Goal: Task Accomplishment & Management: Manage account settings

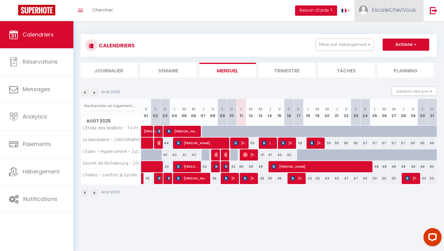
click at [407, 8] on span "EscaleChezVous" at bounding box center [394, 10] width 44 height 8
click at [400, 42] on link "Équipe" at bounding box center [399, 41] width 45 height 10
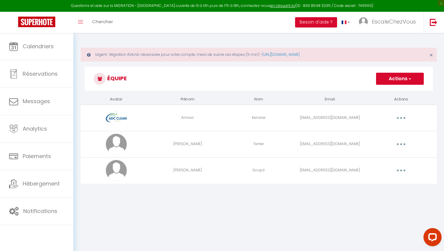
click at [404, 79] on button "Actions" at bounding box center [400, 79] width 48 height 12
click at [397, 91] on link "Ajouter un nouvel utilisateur" at bounding box center [387, 92] width 71 height 8
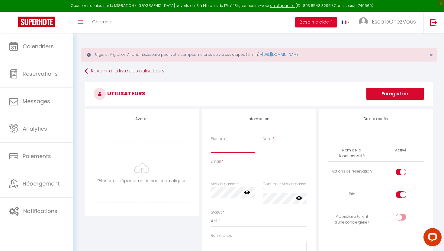
click at [220, 150] on input "Prénom" at bounding box center [233, 147] width 44 height 11
type input "ADC"
click at [270, 150] on input "Nom" at bounding box center [285, 147] width 44 height 11
type input "Cleaner"
click at [244, 170] on input "Email" at bounding box center [259, 169] width 96 height 11
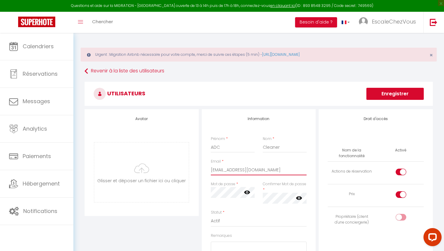
type input "[EMAIL_ADDRESS][DOMAIN_NAME]"
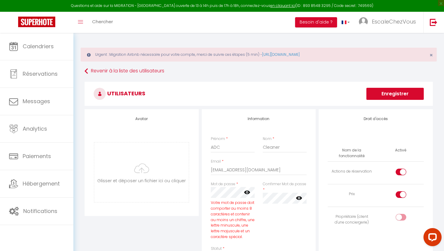
click at [277, 215] on div "Confirmer Mot de passe * false" at bounding box center [284, 213] width 52 height 65
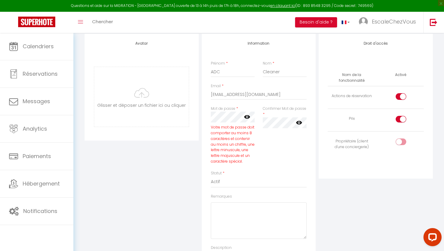
scroll to position [77, 0]
click at [247, 117] on icon at bounding box center [247, 115] width 6 height 4
click at [300, 123] on icon at bounding box center [299, 121] width 6 height 6
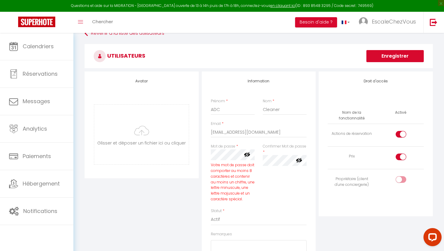
scroll to position [34, 0]
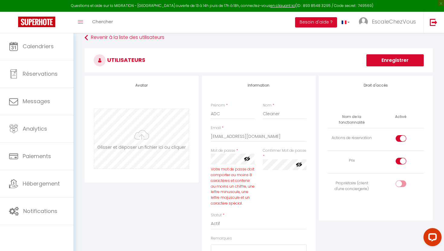
click at [160, 141] on input "file" at bounding box center [141, 139] width 94 height 60
type input "C:\fakepath\Capture d’écran [DATE] 19.20.25.png"
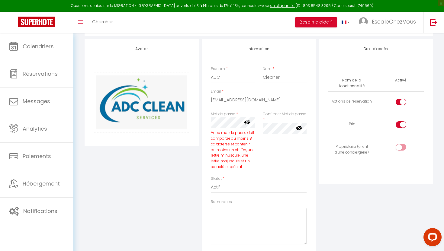
scroll to position [75, 0]
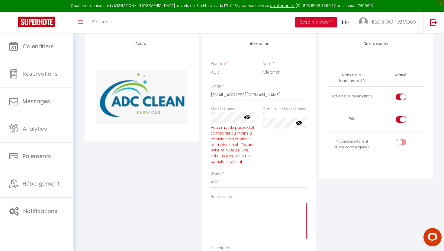
click at [263, 218] on textarea "Remarques" at bounding box center [259, 221] width 96 height 37
type textarea "C"
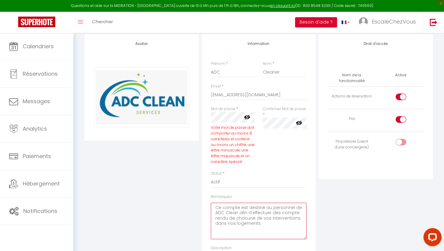
drag, startPoint x: 270, startPoint y: 228, endPoint x: 213, endPoint y: 209, distance: 60.2
click at [213, 209] on textarea "Ce compte est destiné au personnel de ADC Clean afin d'effectuer des compte ren…" at bounding box center [259, 221] width 96 height 37
click at [280, 235] on textarea "Ce compte est destiné au personnel de ADC Clean afin d'effectuer des compte ren…" at bounding box center [259, 221] width 96 height 37
click at [297, 215] on textarea "Ce compte est destiné au personnel de ADC Clean afin d'effectuer des compte ren…" at bounding box center [259, 221] width 96 height 37
click at [227, 220] on textarea "Ce compte est destiné au personnel de ADC Clean afin d'effectuer des comptes re…" at bounding box center [259, 221] width 96 height 37
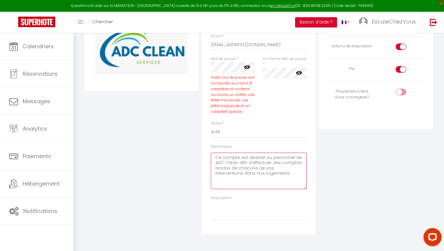
scroll to position [143, 0]
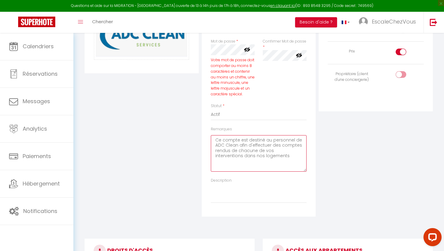
type textarea "Ce compte est destiné au personnel de ADC Clean afin d'effectuer des comptes re…"
click at [279, 201] on textarea "Description" at bounding box center [259, 193] width 96 height 20
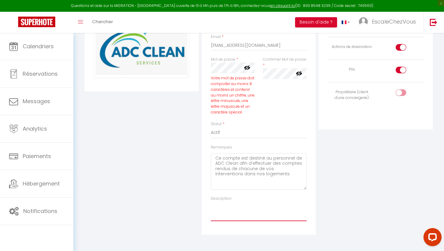
scroll to position [124, 0]
drag, startPoint x: 267, startPoint y: 183, endPoint x: 202, endPoint y: 159, distance: 68.6
click at [202, 159] on div "Information Prénom * ADC Nom * Cleaner Email * [EMAIL_ADDRESS][DOMAIN_NAME] Mot…" at bounding box center [259, 110] width 114 height 250
click at [222, 216] on textarea "Description" at bounding box center [259, 212] width 96 height 20
paste textarea "Ce compte est destiné au personnel de ADC Clean afin d'effectuer des comptes re…"
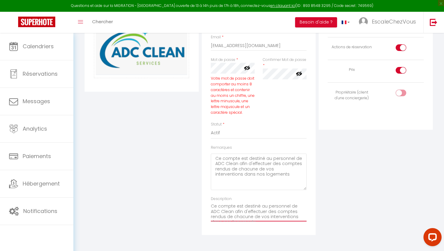
scroll to position [4, 0]
type textarea "Ce compte est destiné au personnel de ADC Clean afin d'effectuer des comptes re…"
drag, startPoint x: 282, startPoint y: 182, endPoint x: 211, endPoint y: 162, distance: 73.5
click at [211, 162] on textarea "Ce compte est destiné au personnel de ADC Clean afin d'effectuer des comptes re…" at bounding box center [259, 172] width 96 height 37
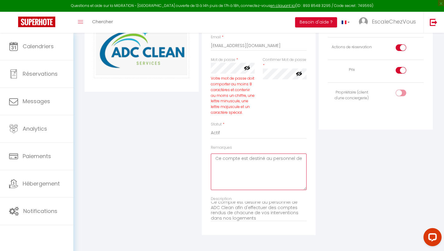
type textarea "Ce compte est destiné au personnel d"
drag, startPoint x: 274, startPoint y: 180, endPoint x: 213, endPoint y: 158, distance: 64.9
click at [213, 158] on textarea "Ce compte est destiné au personnel d" at bounding box center [259, 172] width 96 height 37
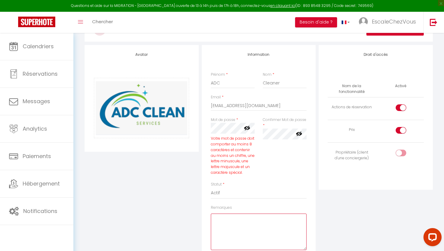
scroll to position [63, 0]
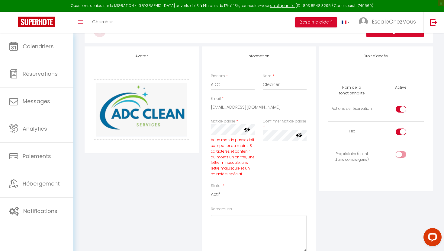
click at [401, 132] on input "checkbox" at bounding box center [406, 133] width 11 height 9
checkbox input "false"
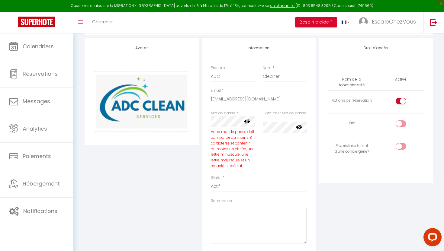
scroll to position [75, 0]
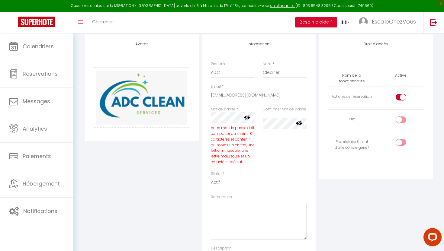
click at [404, 98] on input "checkbox" at bounding box center [406, 98] width 11 height 9
checkbox input "false"
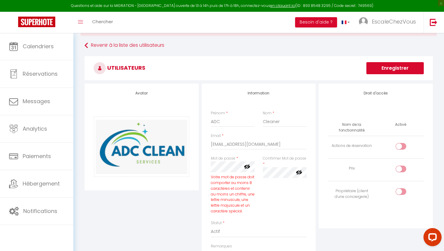
scroll to position [18, 0]
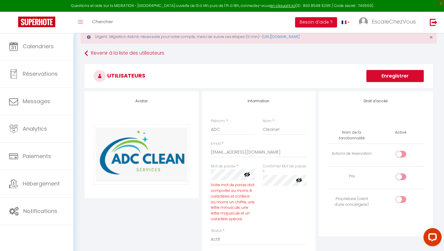
click at [403, 79] on button "Enregistrer" at bounding box center [394, 76] width 57 height 12
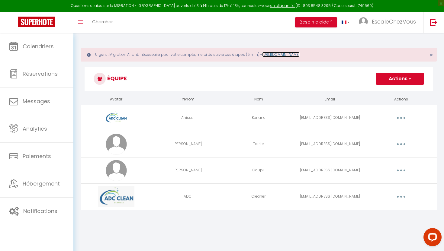
click at [299, 55] on link "[URL][DOMAIN_NAME]" at bounding box center [280, 54] width 37 height 5
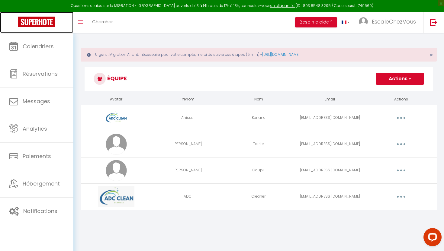
click at [47, 25] on img at bounding box center [36, 22] width 37 height 11
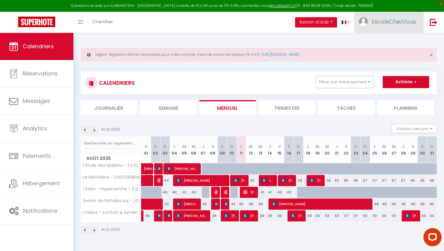
click at [396, 28] on link "EscaleChezVous" at bounding box center [388, 22] width 69 height 21
click at [394, 39] on link "Paramètres" at bounding box center [399, 42] width 45 height 10
select select "fr"
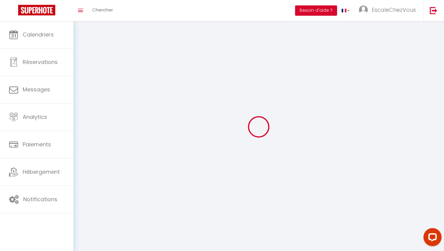
type input "EscaleChezVous"
type input "LRTA"
type input "0659805178"
type input "La Raiterie"
type input "72190"
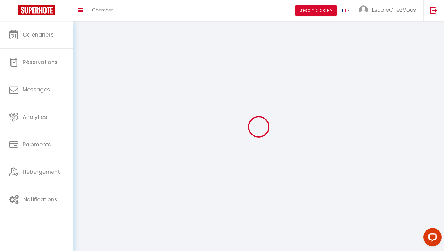
type input "[GEOGRAPHIC_DATA]"
type input "Anb3H6SWDrIxoP13l5m6d6U2d"
type input "oXkXNbAPXceNc5tKxHZAtDRBp"
type input "[URL][DOMAIN_NAME]"
type input "Anb3H6SWDrIxoP13l5m6d6U2d"
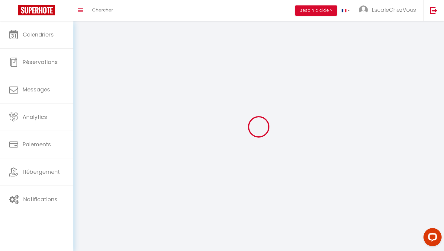
type input "oXkXNbAPXceNc5tKxHZAtDRBp"
type input "[URL][DOMAIN_NAME]"
select select "28"
select select "fr"
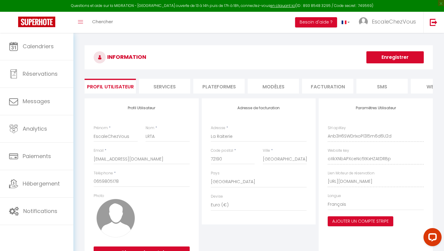
click at [225, 86] on li "Plateformes" at bounding box center [218, 86] width 51 height 15
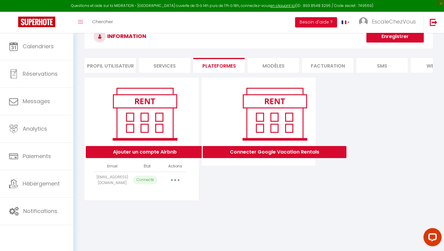
scroll to position [22, 0]
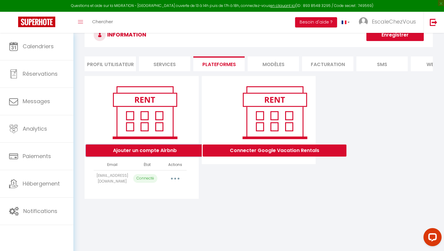
click at [145, 154] on button "Ajouter un compte Airbnb" at bounding box center [145, 151] width 118 height 12
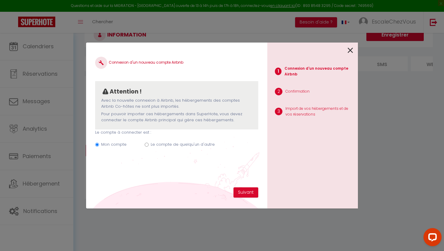
click at [149, 144] on div "Mon compte Le compte de quelqu'un d'autre" at bounding box center [176, 146] width 163 height 20
click at [147, 145] on input "Le compte de quelqu'un d'autre" at bounding box center [147, 145] width 4 height 4
radio input "true"
radio input "false"
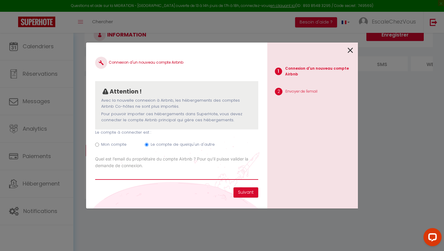
click at [166, 176] on input "Email connexion Airbnb" at bounding box center [176, 174] width 163 height 11
click at [350, 51] on icon at bounding box center [349, 50] width 5 height 9
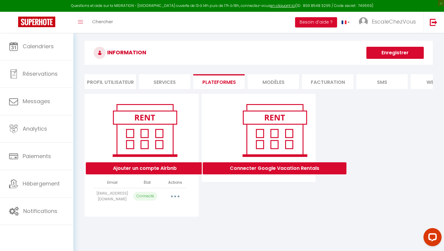
scroll to position [0, 0]
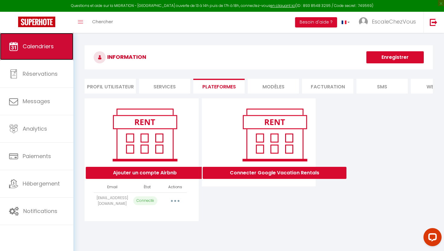
click at [43, 49] on span "Calendriers" at bounding box center [38, 47] width 31 height 8
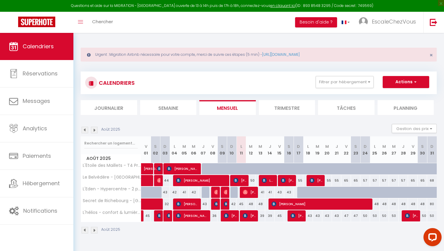
click at [85, 132] on img at bounding box center [84, 130] width 7 height 7
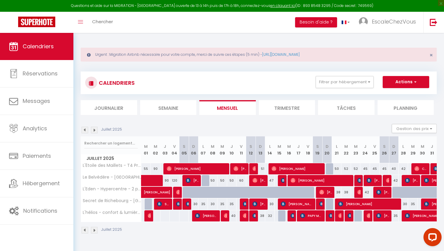
click at [95, 132] on img at bounding box center [94, 130] width 7 height 7
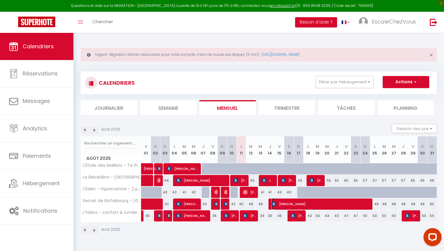
click at [277, 207] on span "[PERSON_NAME]" at bounding box center [321, 203] width 100 height 11
select select "OK"
select select "KO"
select select "0"
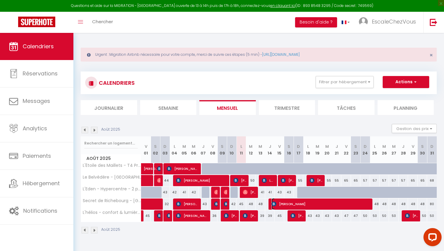
select select "1"
select select
select select "39136"
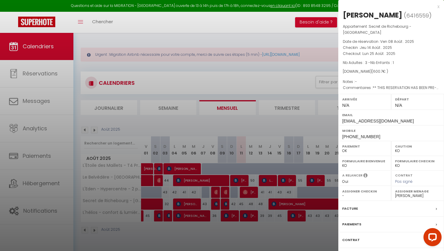
click at [439, 8] on div "x" at bounding box center [388, 6] width 101 height 7
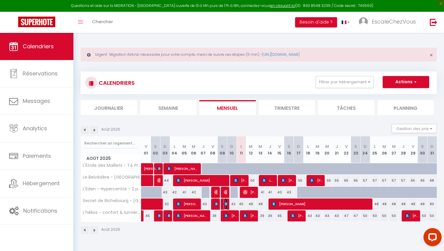
click at [225, 202] on img at bounding box center [226, 204] width 5 height 5
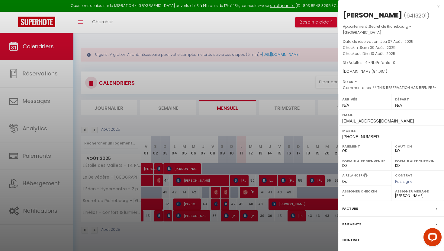
click at [436, 7] on div "x" at bounding box center [388, 6] width 101 height 7
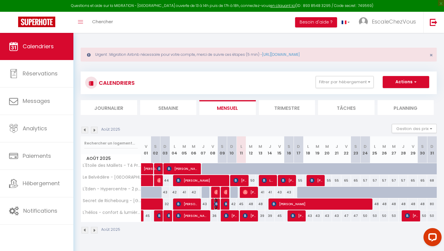
click at [217, 206] on img at bounding box center [216, 204] width 5 height 5
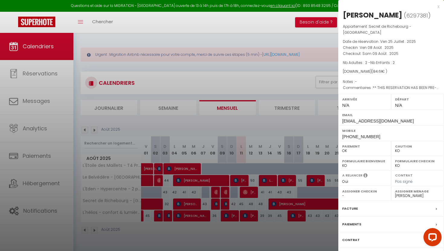
click at [436, 8] on div "x" at bounding box center [388, 6] width 101 height 7
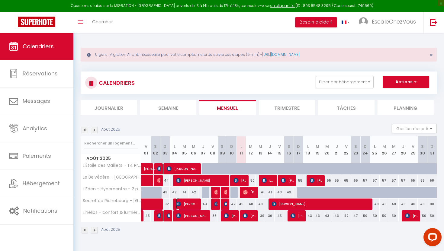
click at [191, 204] on span "[PERSON_NAME]" at bounding box center [187, 203] width 23 height 11
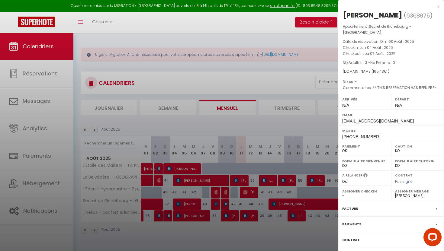
click at [440, 5] on div "x [PERSON_NAME] ( 6368875 ) Appartement : Secret de Richebourg - Cœur du Mans D…" at bounding box center [391, 143] width 106 height 287
click at [440, 6] on div "x [PERSON_NAME] ( 6368875 ) Appartement : Secret de Richebourg - Cœur du Mans D…" at bounding box center [391, 143] width 106 height 287
click at [438, 6] on div "x" at bounding box center [388, 6] width 101 height 7
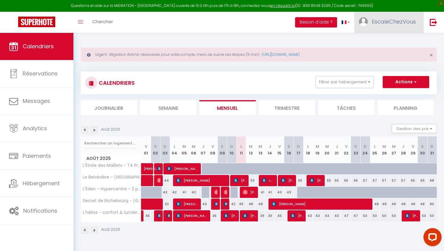
click at [394, 24] on span "EscaleChezVous" at bounding box center [394, 22] width 44 height 8
click at [397, 51] on link "Équipe" at bounding box center [399, 53] width 45 height 10
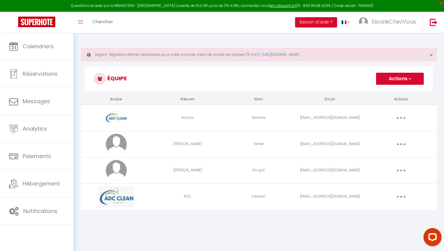
click at [227, 199] on td "Cleaner" at bounding box center [258, 197] width 71 height 26
click at [398, 198] on button "button" at bounding box center [400, 197] width 17 height 10
click at [386, 211] on link "Editer" at bounding box center [385, 211] width 45 height 10
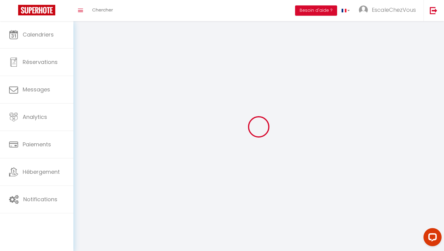
type input "ADC"
type input "Cleaner"
type input "[EMAIL_ADDRESS][DOMAIN_NAME]"
type textarea "[URL][DOMAIN_NAME]"
checkbox input "false"
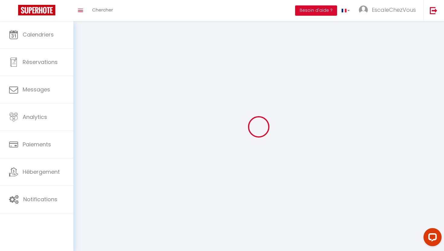
checkbox input "false"
checkbox input "true"
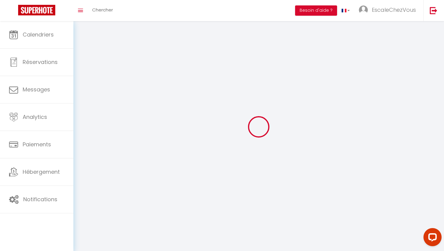
checkbox input "true"
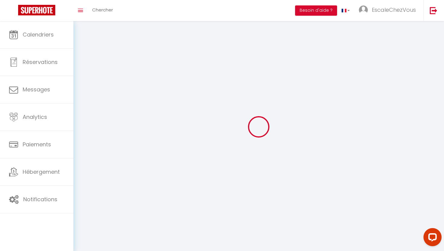
checkbox input "true"
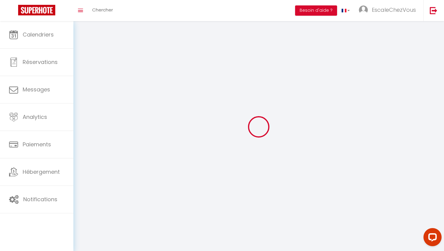
checkbox input "true"
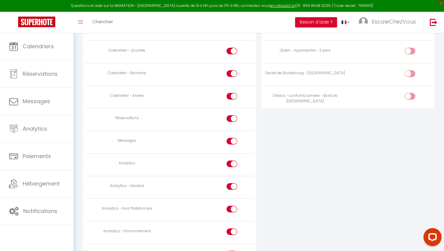
scroll to position [429, 0]
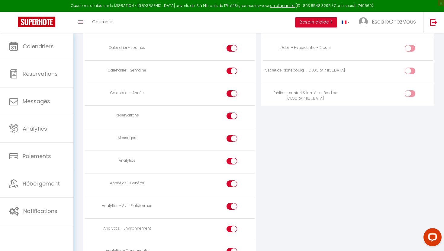
click at [232, 138] on input "checkbox" at bounding box center [237, 139] width 11 height 9
checkbox input "false"
click at [231, 160] on div at bounding box center [231, 161] width 11 height 7
click at [232, 160] on input "checkbox" at bounding box center [237, 162] width 11 height 9
checkbox input "false"
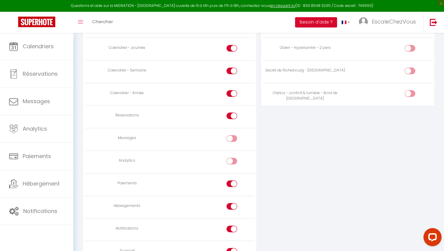
click at [231, 182] on div at bounding box center [231, 183] width 11 height 7
click at [232, 182] on input "checkbox" at bounding box center [237, 184] width 11 height 9
checkbox input "false"
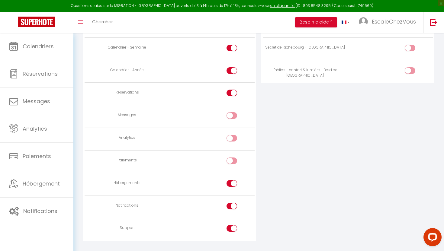
scroll to position [455, 0]
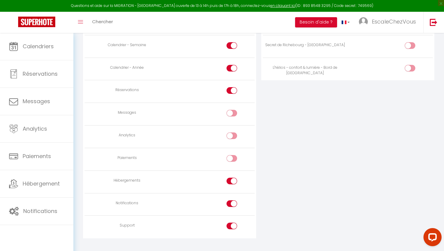
click at [231, 182] on div at bounding box center [231, 181] width 11 height 7
click at [232, 182] on input "checkbox" at bounding box center [237, 182] width 11 height 9
checkbox input "false"
click at [232, 197] on td at bounding box center [212, 204] width 85 height 23
click at [234, 203] on input "checkbox" at bounding box center [237, 204] width 11 height 9
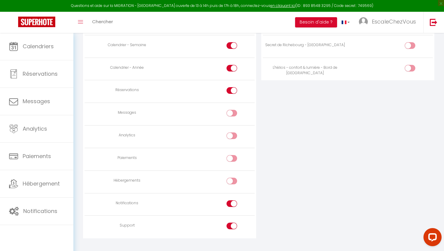
checkbox input "false"
click at [234, 230] on input "checkbox" at bounding box center [237, 227] width 11 height 9
click at [234, 227] on input "checkbox" at bounding box center [237, 227] width 11 height 9
checkbox input "false"
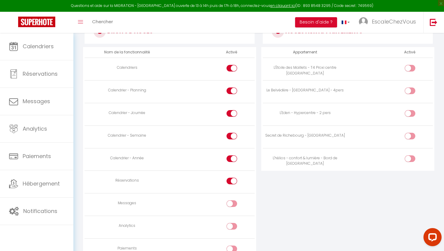
scroll to position [362, 0]
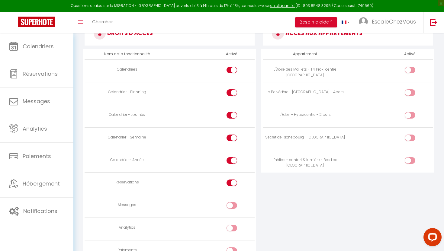
click at [234, 184] on input "checkbox" at bounding box center [237, 184] width 11 height 9
checkbox input "false"
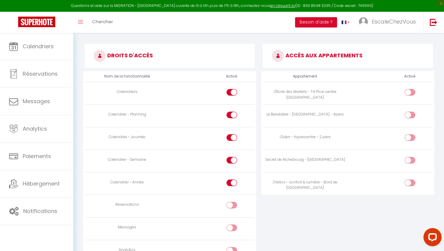
scroll to position [334, 0]
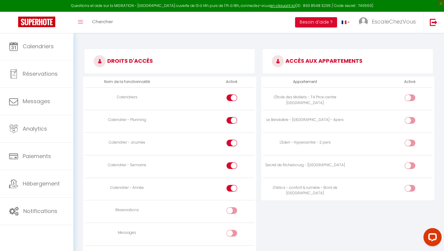
click at [409, 102] on label at bounding box center [409, 98] width 11 height 9
click at [410, 102] on input "checkbox" at bounding box center [415, 98] width 11 height 9
checkbox input "true"
click at [409, 115] on td at bounding box center [389, 121] width 85 height 23
click at [410, 119] on input "checkbox" at bounding box center [415, 121] width 11 height 9
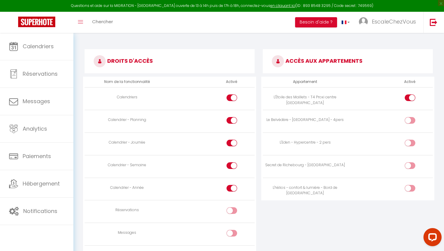
checkbox input "true"
click at [410, 142] on input "checkbox" at bounding box center [415, 144] width 11 height 9
checkbox input "true"
click at [410, 167] on input "checkbox" at bounding box center [415, 166] width 11 height 9
checkbox input "true"
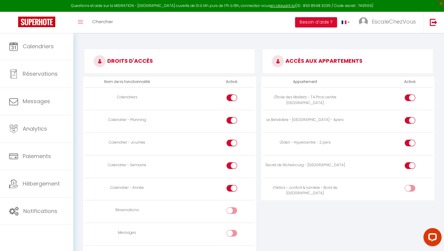
click at [408, 183] on td at bounding box center [389, 189] width 85 height 23
click at [408, 187] on div at bounding box center [409, 188] width 11 height 7
click at [410, 187] on input "checkbox" at bounding box center [415, 189] width 11 height 9
checkbox input "true"
click at [412, 98] on input "checkbox" at bounding box center [415, 98] width 11 height 9
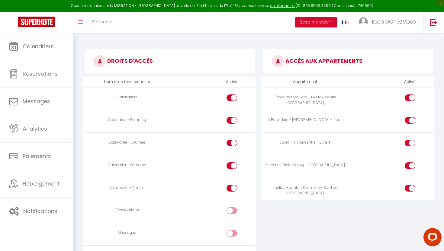
checkbox input "false"
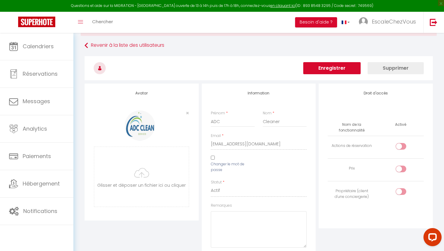
scroll to position [0, 0]
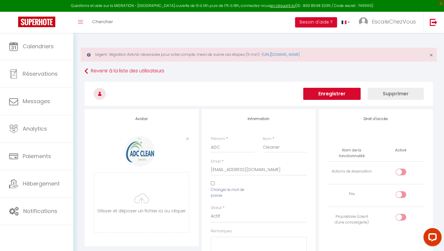
click at [345, 92] on button "Enregistrer" at bounding box center [331, 94] width 57 height 12
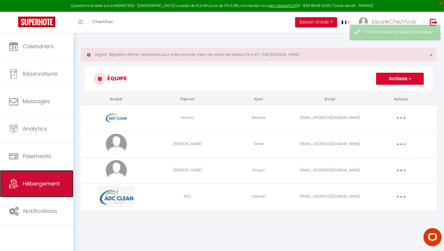
click at [42, 191] on link "Hébergement" at bounding box center [36, 183] width 73 height 27
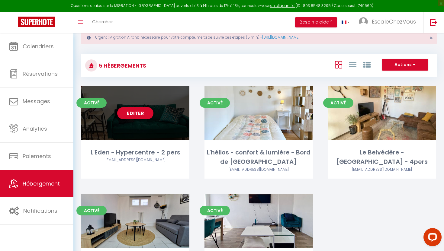
scroll to position [19, 0]
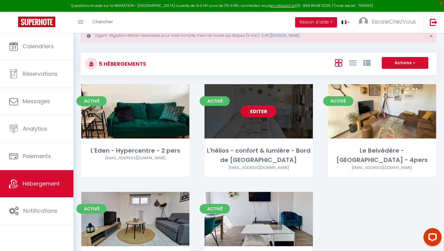
click at [254, 142] on div "Activé Editer L'hélios - confort & lumière - Bord de Sarthe [EMAIL_ADDRESS][DOM…" at bounding box center [258, 130] width 108 height 93
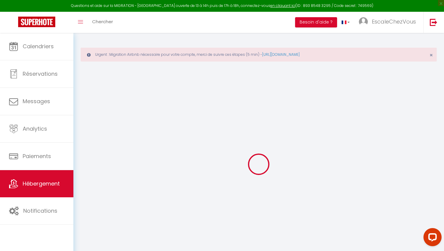
select select
checkbox input "false"
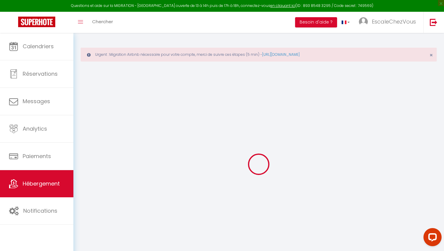
checkbox input "false"
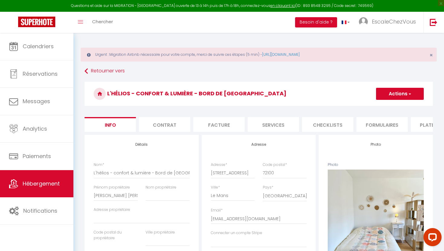
select select
checkbox input "false"
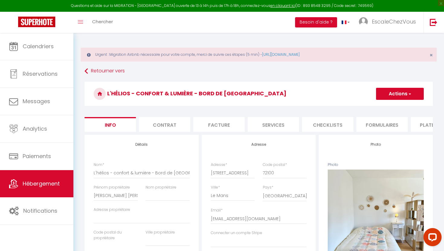
checkbox input "false"
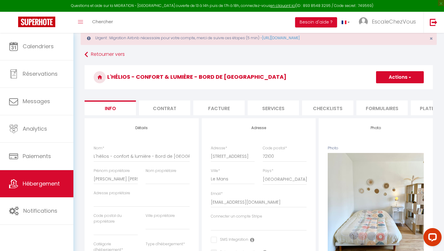
scroll to position [18, 0]
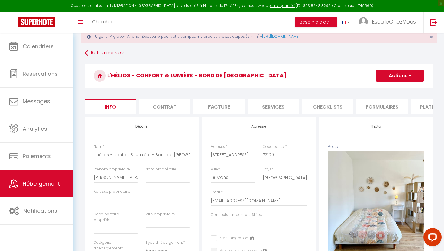
click at [325, 110] on li "Checklists" at bounding box center [327, 106] width 51 height 15
select select
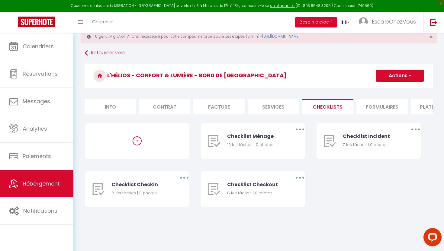
scroll to position [33, 0]
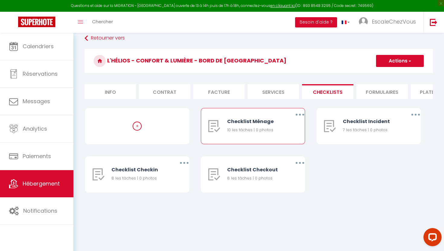
click at [276, 133] on div "Checklist Ménage 10 les tâches | 0 photos" at bounding box center [255, 126] width 56 height 36
click at [301, 115] on button "button" at bounding box center [299, 115] width 17 height 10
click at [283, 127] on link "Editer" at bounding box center [284, 128] width 45 height 10
type input "Checklist Ménage"
type input "Procédure à suivre à la fin du ménage"
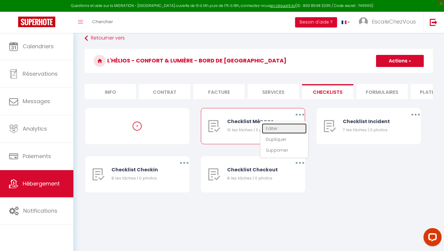
select select
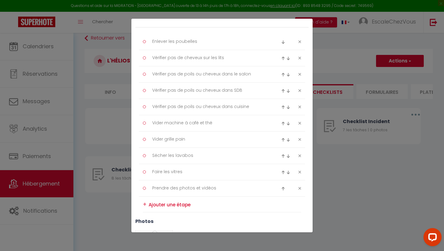
scroll to position [82, 0]
click at [300, 140] on icon at bounding box center [299, 139] width 3 height 5
type textarea "Sécher les lavabos"
type textarea "Faire les vitres"
type textarea "Prendre des photos et vidéos"
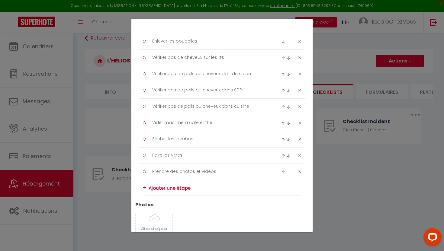
click at [300, 140] on icon at bounding box center [299, 139] width 3 height 5
type textarea "Faire les vitres"
type textarea "Prendre des photos et vidéos"
click at [300, 140] on icon at bounding box center [299, 139] width 3 height 5
type textarea "Prendre des photos et vidéos"
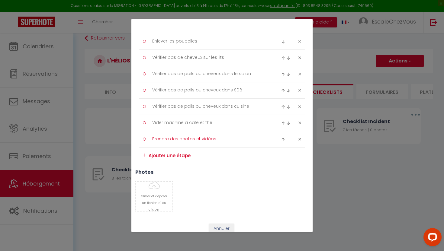
click at [203, 143] on textarea "Prendre des photos et vidéos" at bounding box center [210, 139] width 124 height 10
click at [203, 139] on textarea "Prendre des photos et vidéos" at bounding box center [210, 139] width 124 height 10
click at [224, 141] on textarea "Prendre des photos et vidéos" at bounding box center [210, 139] width 124 height 10
click at [300, 41] on icon at bounding box center [299, 41] width 3 height 5
type textarea "Vérifier pas de cheveux sur les lits"
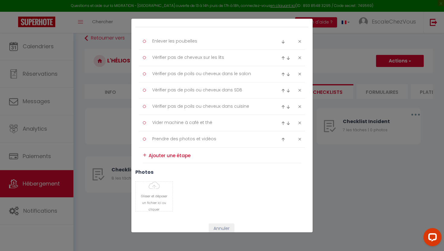
type textarea "Vérifier pas de poils ou cheveux dans le salon"
type textarea "Vérifier pas de poils ou cheveux dans SDB"
type textarea "Vérifier pas de poils ou cheveux dans cuisine"
type textarea "Vider machine à café et thé"
type textarea "Prendre des photos et vidéos"
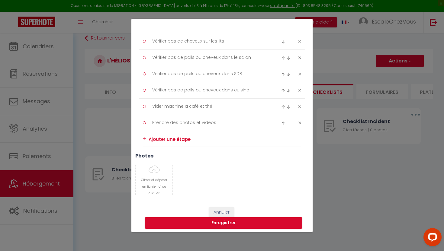
click at [300, 41] on icon at bounding box center [299, 41] width 3 height 5
type textarea "Vérifier pas de poils ou cheveux dans le salon"
type textarea "Vérifier pas de poils ou cheveux dans SDB"
type textarea "Vérifier pas de poils ou cheveux dans cuisine"
type textarea "Vider machine à café et thé"
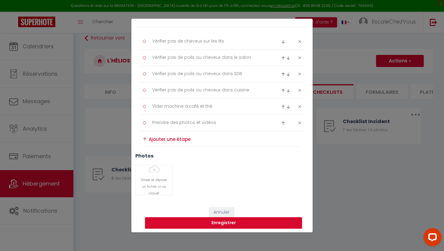
type textarea "Prendre des photos et vidéos"
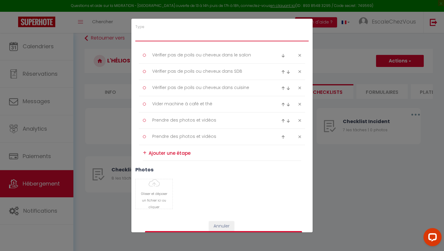
click at [300, 41] on select "Ménage Incident Checkin Checkout" at bounding box center [221, 35] width 173 height 11
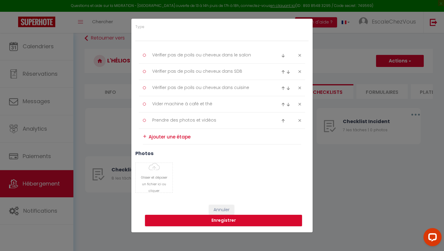
click at [299, 59] on div at bounding box center [291, 55] width 28 height 7
click at [299, 57] on icon at bounding box center [299, 55] width 3 height 5
type textarea "Vérifier pas de poils ou cheveux dans SDB"
type textarea "Vérifier pas de poils ou cheveux dans cuisine"
type textarea "Vider machine à café et thé"
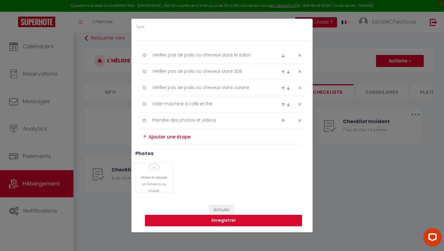
type textarea "Prendre des photos et vidéos"
click at [298, 75] on div at bounding box center [291, 71] width 28 height 7
click at [298, 87] on icon at bounding box center [299, 88] width 3 height 5
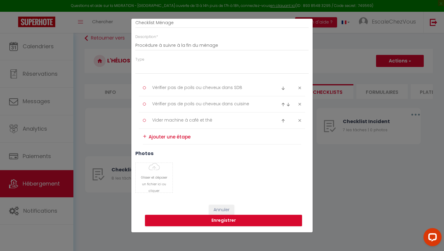
type textarea "Vider machine à café et thé"
type textarea "Prendre des photos et vidéos"
click at [298, 89] on icon at bounding box center [299, 88] width 3 height 5
type textarea "Vider machine à café et thé"
type textarea "Prendre des photos et vidéos"
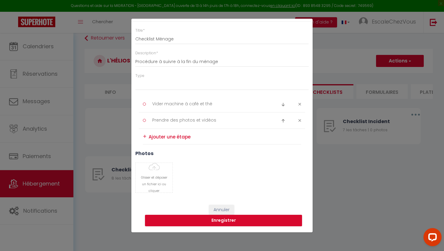
click at [299, 105] on icon at bounding box center [299, 104] width 3 height 5
type textarea "Prendre des photos et vidéos"
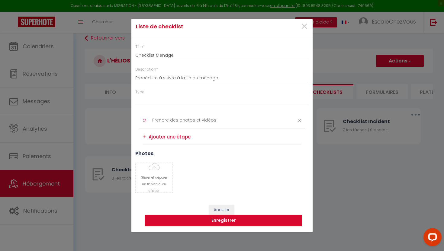
click at [300, 123] on li "Prendre des photos et vidéos" at bounding box center [222, 121] width 166 height 16
click at [161, 138] on textarea at bounding box center [224, 136] width 152 height 9
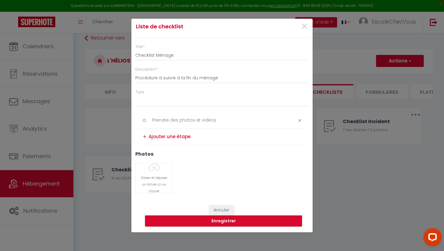
click at [143, 136] on div "+" at bounding box center [145, 136] width 4 height 9
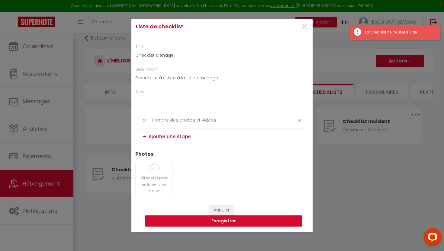
click at [196, 134] on textarea at bounding box center [224, 137] width 152 height 10
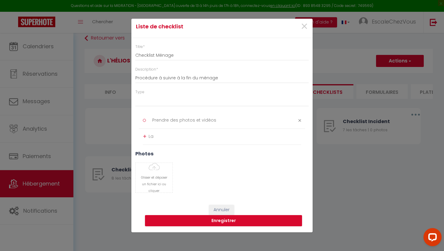
type textarea "L"
click at [300, 122] on icon at bounding box center [299, 120] width 3 height 5
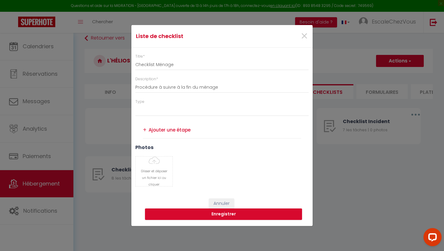
click at [171, 132] on textarea at bounding box center [224, 130] width 152 height 10
type textarea "Faire les lits, Attention pas de poils ou cheveux"
click at [146, 132] on div "+" at bounding box center [145, 129] width 4 height 9
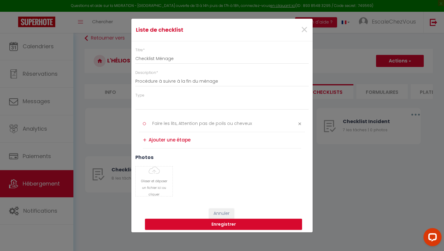
click at [196, 142] on textarea at bounding box center [224, 140] width 152 height 10
type textarea "[GEOGRAPHIC_DATA] :"
click at [146, 140] on div "+" at bounding box center [145, 139] width 4 height 9
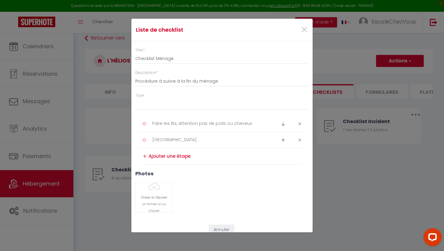
click at [177, 155] on textarea at bounding box center [224, 157] width 152 height 10
type textarea "Nettoyer la douche : robinetterie propre, pas de cheveux, vitre propre"
click at [145, 158] on div "+" at bounding box center [145, 158] width 4 height 9
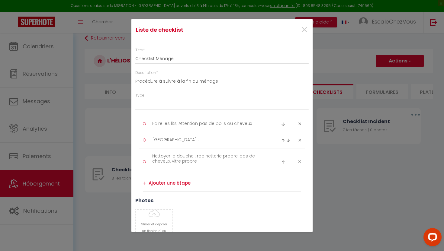
click at [203, 185] on textarea at bounding box center [224, 183] width 152 height 10
click at [230, 185] on textarea "Nettoyer Lavabo + pas de traces miroir : Rien dans le lavabo, pas de poils, pas…" at bounding box center [224, 185] width 152 height 15
type textarea "Nettoyer Lavabo + pas de traces miroir + tiroir lavabo : Rien dans le lavabo, p…"
click at [144, 186] on div "+" at bounding box center [145, 185] width 4 height 9
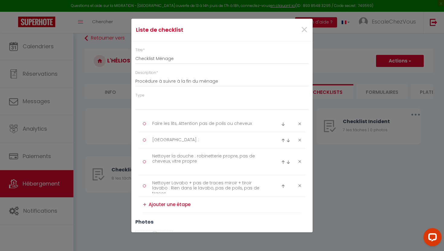
click at [196, 206] on textarea at bounding box center [224, 205] width 152 height 10
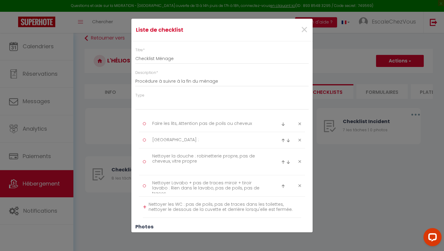
type textarea "Nettoyer les WC : pas de poils, pas de traces dans les toilettes, nettoyer le d…"
click at [144, 207] on div "+" at bounding box center [145, 207] width 4 height 9
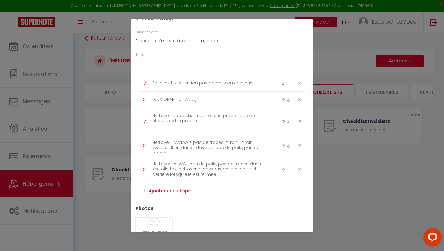
scroll to position [41, 0]
click at [146, 191] on div "+" at bounding box center [145, 190] width 4 height 9
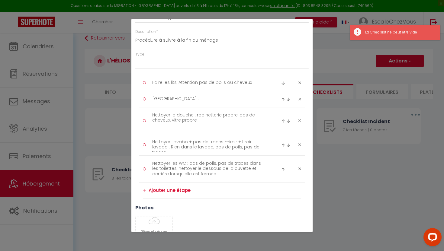
click at [159, 191] on textarea at bounding box center [224, 191] width 152 height 10
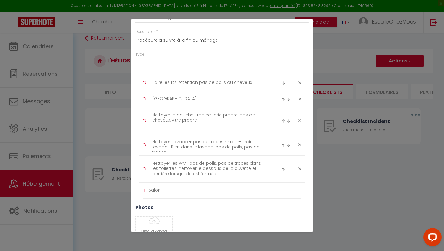
type textarea "Salon :"
click at [144, 189] on div "+" at bounding box center [145, 190] width 4 height 9
click at [196, 205] on textarea at bounding box center [224, 207] width 152 height 10
type textarea "Faire la poussière"
click at [145, 207] on div "+" at bounding box center [145, 206] width 4 height 9
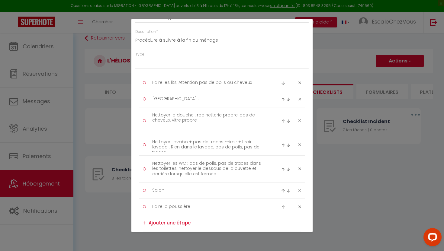
click at [146, 223] on div "+" at bounding box center [145, 223] width 4 height 9
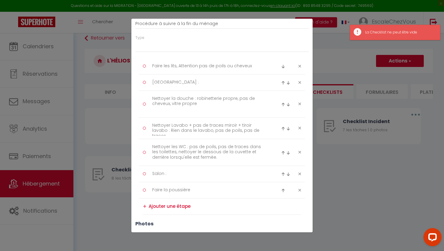
scroll to position [61, 0]
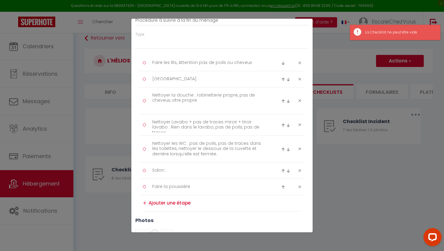
click at [169, 201] on textarea at bounding box center [224, 203] width 152 height 10
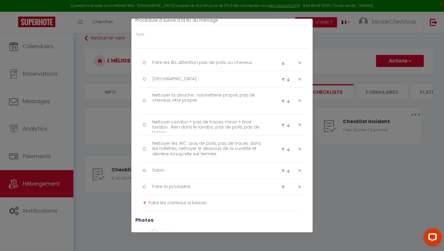
type textarea "Faire les carreaux si besoin"
click at [191, 187] on textarea "Faire la poussière" at bounding box center [210, 187] width 124 height 10
click at [252, 186] on textarea "Faire la poussière partout : meuble télé, étagère etc.." at bounding box center [210, 187] width 124 height 10
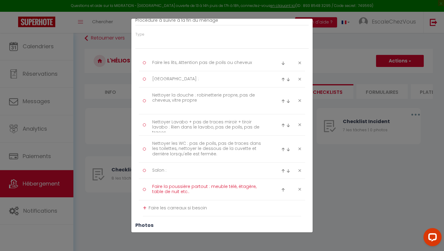
type textarea "Faire la poussière partout : meuble télé, étagère, table de nuit etc.."
click at [143, 208] on div "+" at bounding box center [145, 207] width 4 height 9
click at [165, 211] on textarea "Faire les carreaux si besoin" at bounding box center [210, 208] width 124 height 10
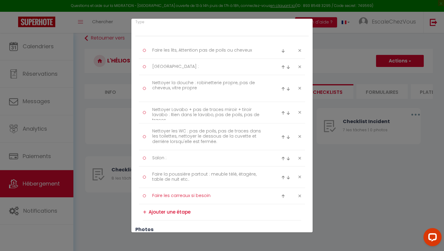
scroll to position [74, 0]
click at [144, 212] on div "+" at bounding box center [145, 211] width 4 height 9
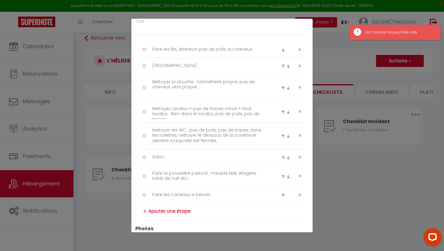
click at [155, 212] on textarea at bounding box center [224, 211] width 152 height 10
type textarea "P"
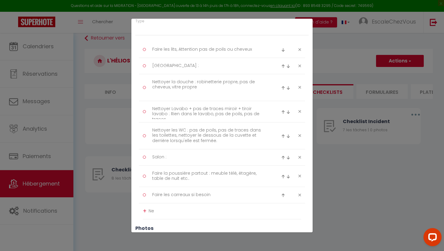
type textarea "N"
type textarea "P"
type textarea "Nettoyer table du salon"
click at [145, 211] on div "+" at bounding box center [145, 210] width 4 height 9
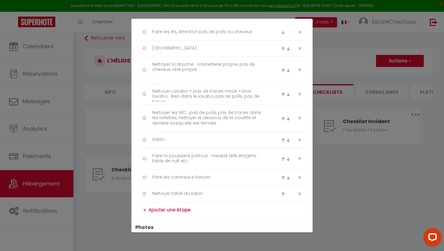
scroll to position [100, 0]
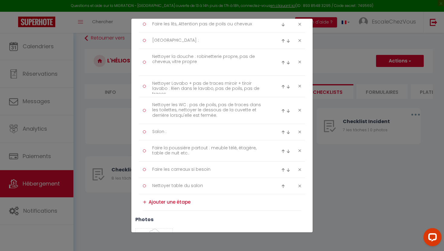
click at [142, 203] on div "Faire les lits, Attention pas de poils ou cheveux Salle de Bain : Nettoyer la d…" at bounding box center [222, 113] width 166 height 194
click at [144, 202] on div "+" at bounding box center [145, 202] width 4 height 9
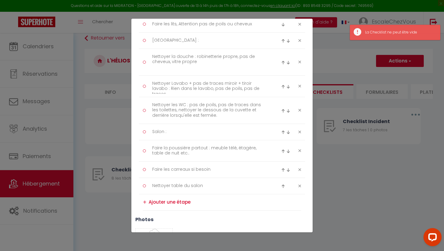
click at [158, 202] on textarea at bounding box center [224, 202] width 152 height 10
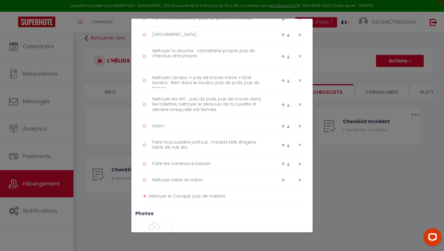
scroll to position [106, 0]
type textarea "Nettoyer le Canapé, pas de miettes"
click at [146, 198] on div "+" at bounding box center [145, 195] width 4 height 9
click at [144, 213] on div "+" at bounding box center [145, 212] width 4 height 9
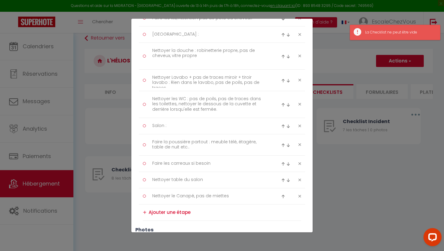
click at [150, 214] on textarea at bounding box center [224, 213] width 152 height 10
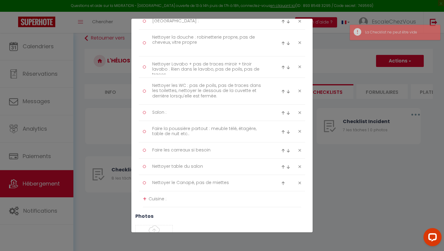
scroll to position [120, 0]
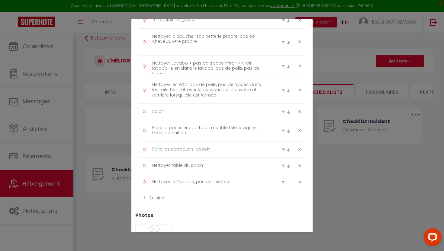
type textarea "Cuisine :"
click at [146, 200] on div "+" at bounding box center [145, 197] width 4 height 9
click at [163, 212] on textarea at bounding box center [224, 215] width 152 height 10
type textarea "Nettoyer plan de travail et table à manger"
click at [145, 213] on div "+" at bounding box center [145, 214] width 4 height 9
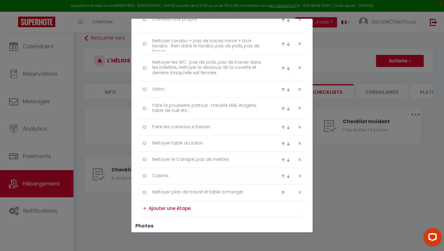
scroll to position [145, 0]
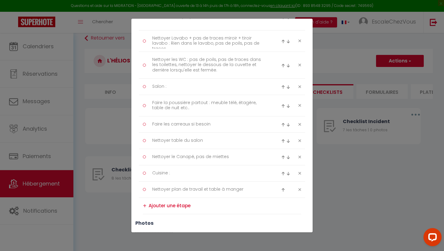
click at [145, 205] on div "+" at bounding box center [145, 205] width 4 height 9
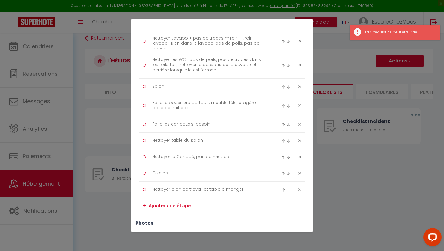
click at [161, 208] on textarea at bounding box center [224, 206] width 152 height 10
type textarea "V"
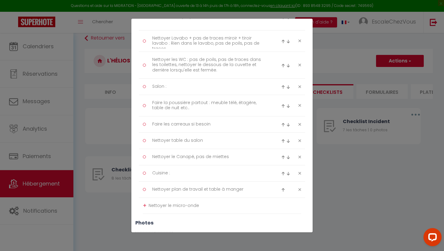
type textarea "Nettoyer le micro-onde"
click at [145, 204] on div "+" at bounding box center [145, 205] width 4 height 9
click at [163, 221] on textarea at bounding box center [224, 222] width 152 height 10
type textarea "Nettoyer l'évier"
click at [144, 222] on div "+" at bounding box center [145, 221] width 4 height 9
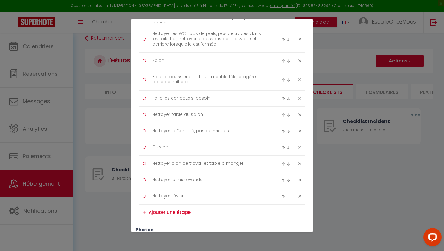
scroll to position [175, 0]
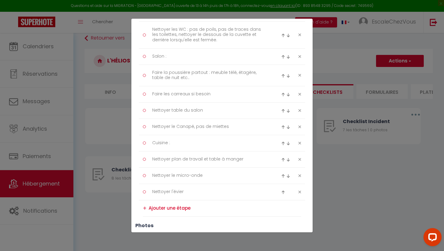
click at [144, 208] on div "+" at bounding box center [145, 208] width 4 height 9
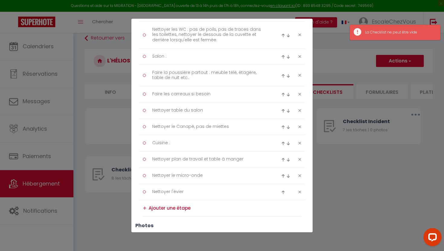
click at [163, 209] on textarea at bounding box center [224, 208] width 152 height 10
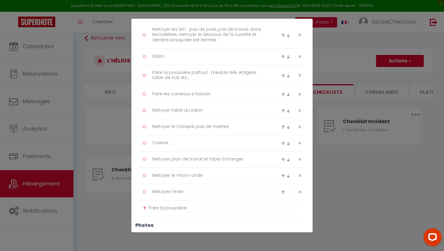
type textarea "Faire la poussière"
click at [145, 209] on div "+" at bounding box center [145, 207] width 4 height 9
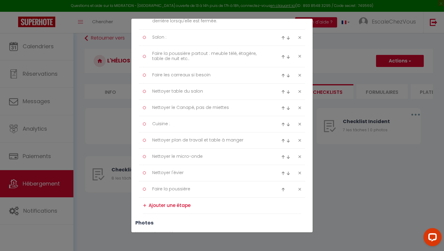
scroll to position [195, 0]
click at [144, 206] on div "+" at bounding box center [145, 204] width 4 height 9
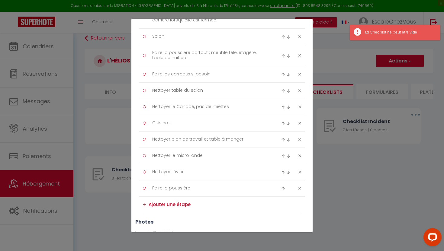
click at [155, 206] on textarea at bounding box center [224, 205] width 152 height 10
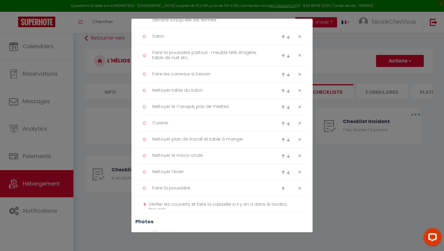
scroll to position [0, 0]
type textarea "Vérifier les couverts et faire la vaisselle si il y en a dans le lavabo. Préven…"
click at [145, 206] on div "+" at bounding box center [145, 207] width 4 height 9
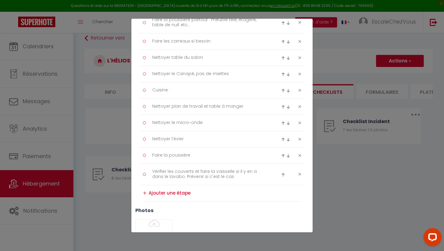
scroll to position [228, 0]
click at [174, 193] on textarea at bounding box center [224, 193] width 152 height 10
type textarea "Nettoyer les carreaux si besoin"
click at [146, 192] on div "+" at bounding box center [145, 192] width 4 height 9
click at [156, 207] on textarea at bounding box center [224, 209] width 152 height 10
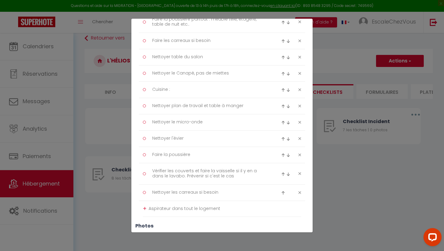
type textarea "Aspirateur dans tout le logement"
click at [146, 209] on div "+" at bounding box center [145, 208] width 4 height 9
click at [240, 208] on textarea "Aspirateur dans tout le logement" at bounding box center [210, 209] width 124 height 10
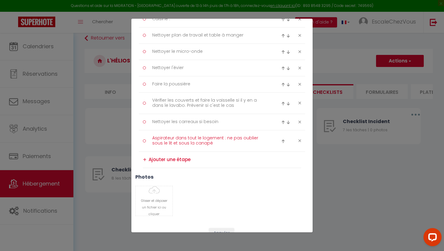
scroll to position [301, 0]
type textarea "Aspirateur dans tout le logement : ne pas oublier sous le lit et sous la canapé"
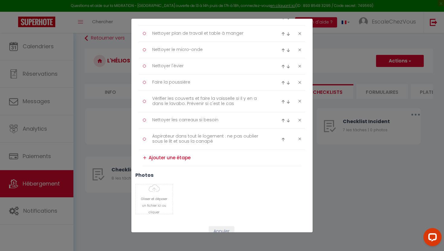
click at [145, 158] on div "+" at bounding box center [145, 157] width 4 height 9
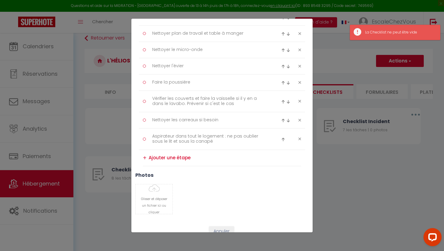
click at [157, 158] on textarea at bounding box center [224, 158] width 152 height 10
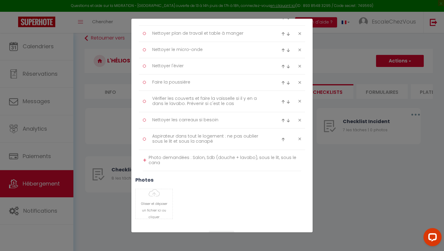
scroll to position [0, 0]
type textarea "Photo demandées : Salon, Sdb (douche + lavabo), sous le lit, sous le canapé, Cu…"
click at [145, 161] on div "+" at bounding box center [145, 160] width 4 height 9
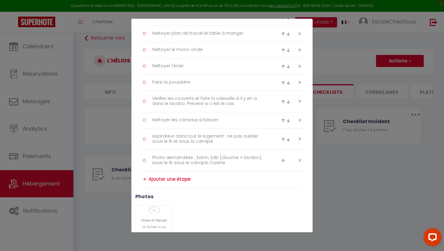
click at [170, 184] on li "+" at bounding box center [222, 179] width 158 height 16
click at [170, 181] on textarea at bounding box center [224, 179] width 152 height 10
type textarea "Vider les poubelles et les jeter"
click at [146, 179] on div "+" at bounding box center [145, 178] width 4 height 9
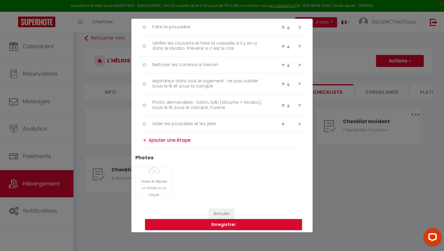
scroll to position [360, 0]
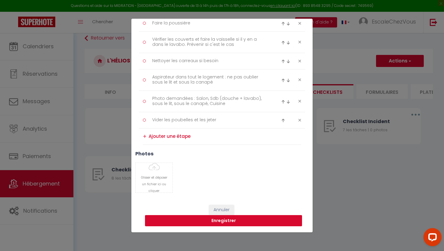
click at [195, 218] on button "Enregistrer" at bounding box center [223, 220] width 157 height 11
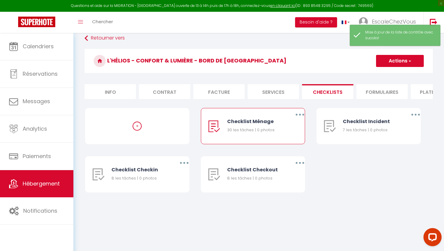
click at [301, 115] on button "button" at bounding box center [299, 115] width 17 height 10
click at [289, 138] on link "Dupliquer" at bounding box center [284, 139] width 45 height 10
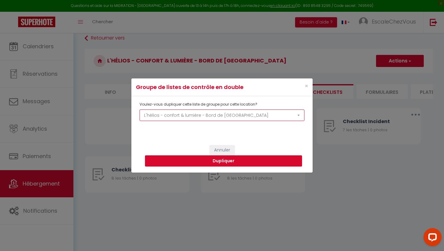
click at [286, 117] on select "L'Eden - Hypercentre - 2 pers L'hélios - confort & lumière - Bord de [GEOGRAPHI…" at bounding box center [221, 115] width 165 height 11
select select "62363"
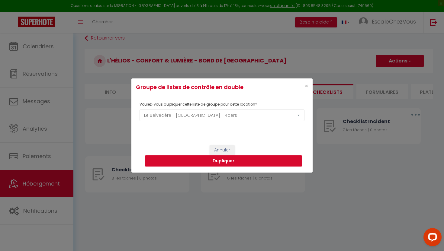
click at [255, 157] on button "Dupliquer" at bounding box center [223, 160] width 157 height 11
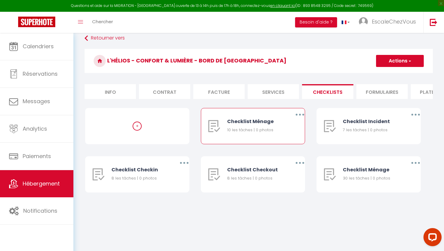
click at [294, 115] on button "button" at bounding box center [299, 115] width 17 height 10
click at [289, 148] on link "Supprimer" at bounding box center [284, 150] width 45 height 10
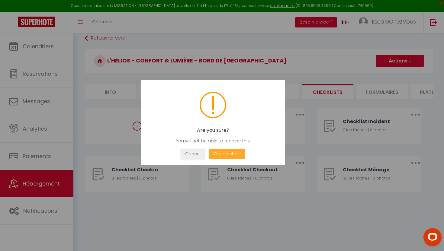
click at [224, 151] on button "Yes, delete it!" at bounding box center [227, 154] width 36 height 11
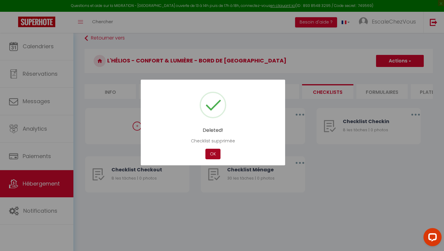
click at [209, 149] on button "OK" at bounding box center [212, 154] width 15 height 11
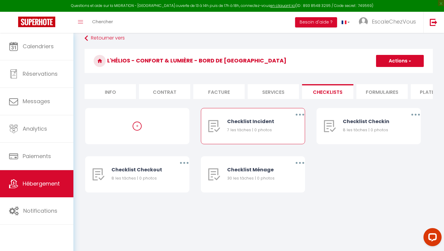
drag, startPoint x: 245, startPoint y: 174, endPoint x: 237, endPoint y: 127, distance: 47.1
click at [237, 127] on div "+ Checklist Incident 7 les tâches | 0 photos Editer Dupliquer Supprimer Checkli…" at bounding box center [258, 156] width 347 height 97
click at [259, 201] on div "+ Checklist Incident 7 les tâches | 0 photos Editer Dupliquer Supprimer Checkli…" at bounding box center [258, 156] width 347 height 97
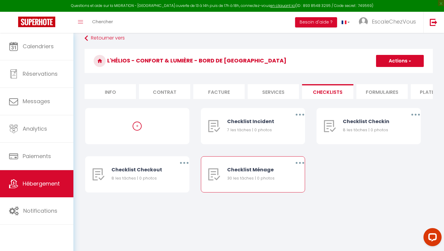
click at [298, 164] on button "button" at bounding box center [299, 163] width 17 height 10
click at [292, 174] on link "Editer" at bounding box center [284, 177] width 45 height 10
type input "Checklist Ménage"
type input "Procédure à suivre à la fin du ménage"
select select "1"
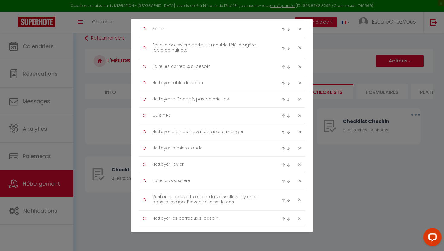
scroll to position [0, 0]
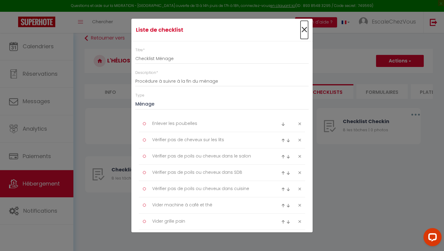
click at [305, 33] on span "×" at bounding box center [304, 30] width 8 height 18
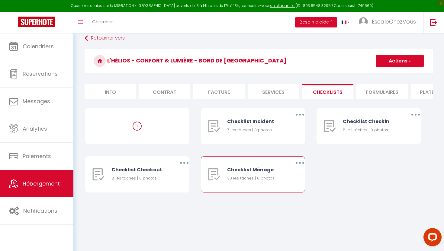
click at [298, 167] on button "button" at bounding box center [299, 163] width 17 height 10
click at [288, 185] on link "Dupliquer" at bounding box center [284, 188] width 45 height 10
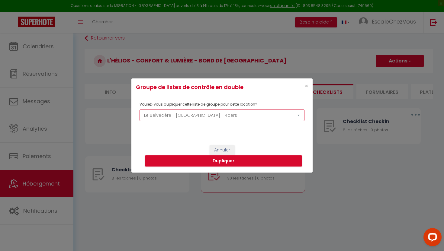
click at [258, 116] on select "L'Eden - Hypercentre - 2 pers L'hélios - confort & lumière - Bord de [GEOGRAPHI…" at bounding box center [221, 115] width 165 height 11
select select "70330"
click at [247, 158] on button "Dupliquer" at bounding box center [223, 160] width 157 height 11
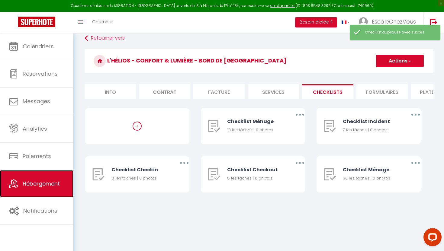
click at [38, 187] on span "Hébergement" at bounding box center [41, 184] width 37 height 8
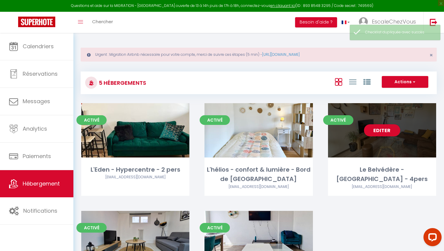
click at [380, 157] on div "Editer" at bounding box center [382, 130] width 108 height 54
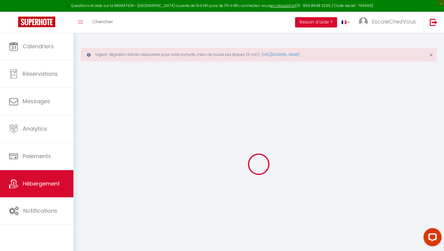
select select
checkbox input "false"
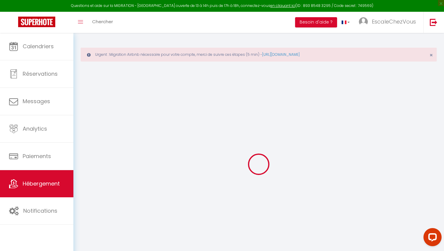
checkbox input "false"
select select "14:00"
select select
select select "11:00"
select select "30"
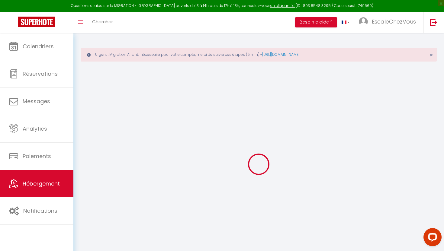
select select "120"
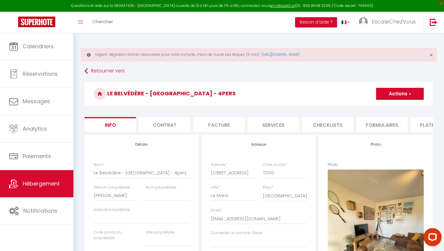
click at [321, 126] on li "Checklists" at bounding box center [327, 124] width 51 height 15
select select
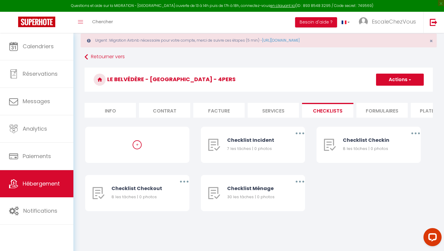
scroll to position [15, 0]
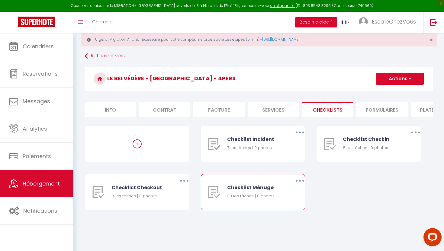
click at [302, 179] on button "button" at bounding box center [299, 181] width 17 height 10
click at [278, 194] on link "Editer" at bounding box center [284, 195] width 45 height 10
type input "Checklist Ménage"
type input "Procédure à suivre à la fin du ménage"
select select
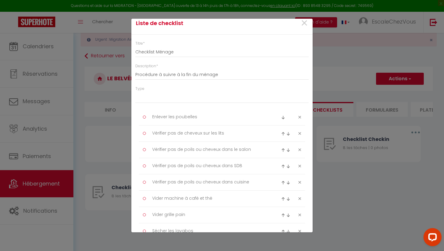
scroll to position [7, 0]
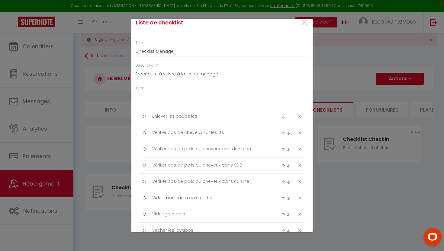
click at [241, 78] on input "Procédure à suivre à la fin du ménage" at bounding box center [221, 74] width 173 height 11
drag, startPoint x: 233, startPoint y: 76, endPoint x: 176, endPoint y: 75, distance: 57.4
click at [176, 75] on input "Procédure à suivre à la fin du ménage" at bounding box center [221, 74] width 173 height 11
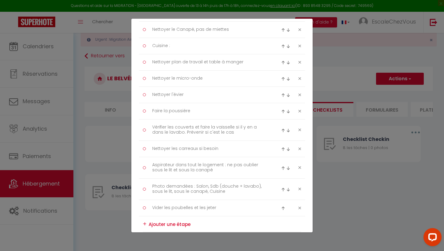
scroll to position [517, 0]
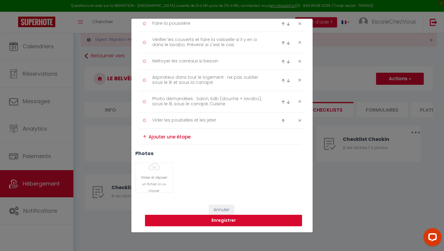
type input "Procédure à suivre pour le ménage"
click at [249, 222] on button "Enregistrer" at bounding box center [223, 220] width 157 height 11
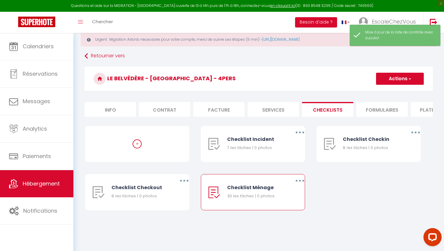
click at [387, 79] on button "Actions" at bounding box center [400, 79] width 48 height 12
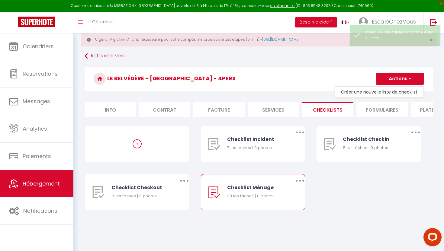
click at [331, 66] on div "Retourner vers Le Belvédère - Bord de Sarthe - 4pers Actions Créer une nouvelle…" at bounding box center [259, 137] width 356 height 172
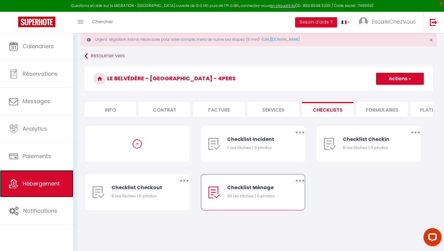
click at [56, 177] on link "Hébergement" at bounding box center [36, 183] width 73 height 27
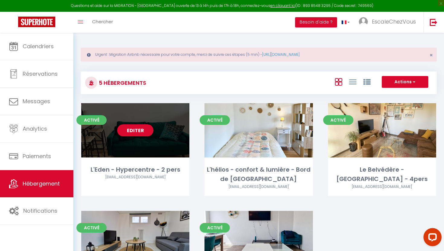
click at [174, 150] on div "Editer" at bounding box center [135, 130] width 108 height 54
select select "3"
select select "2"
select select "1"
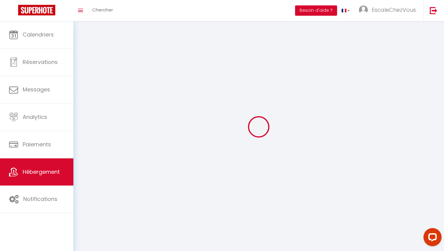
select select
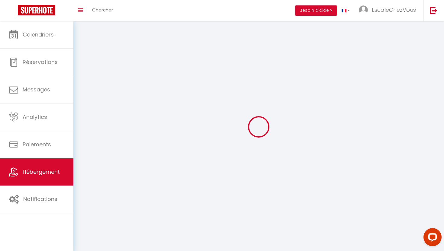
select select
checkbox input "false"
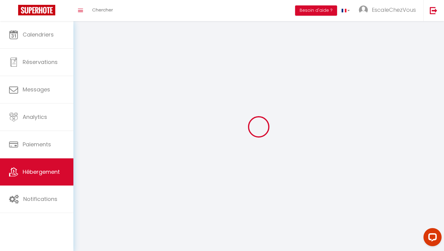
checkbox input "false"
select select
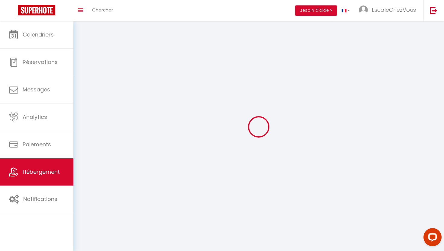
select select
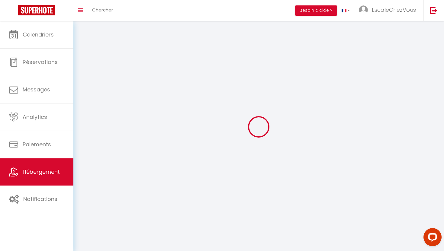
checkbox input "false"
select select
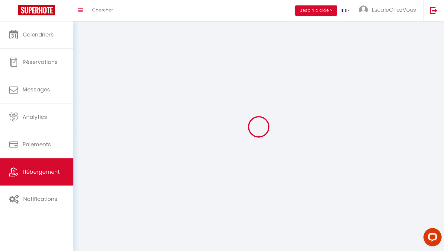
select select
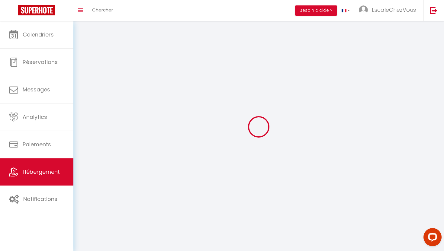
select select
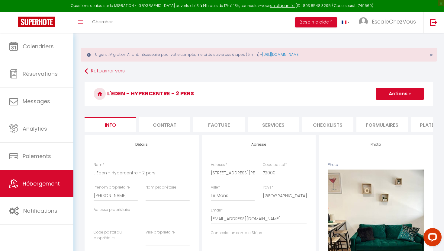
click at [322, 123] on li "Checklists" at bounding box center [327, 124] width 51 height 15
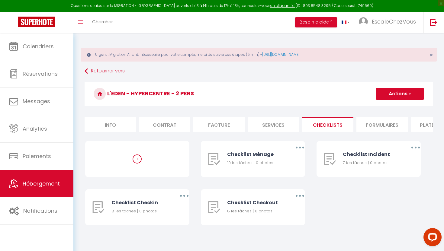
click at [117, 164] on div "+" at bounding box center [137, 159] width 104 height 36
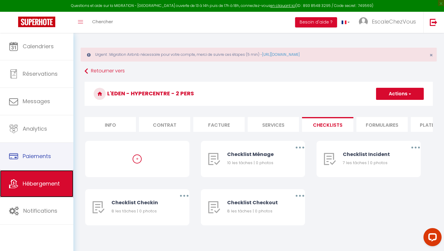
click at [47, 182] on span "Hébergement" at bounding box center [41, 184] width 37 height 8
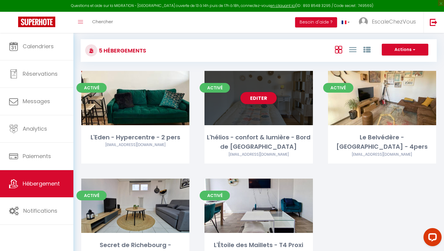
scroll to position [33, 0]
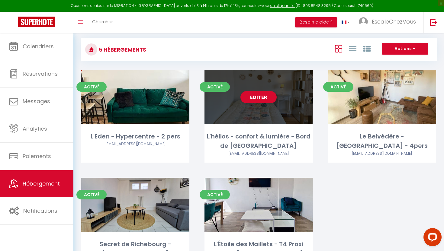
click at [233, 114] on div "Editer" at bounding box center [258, 97] width 108 height 54
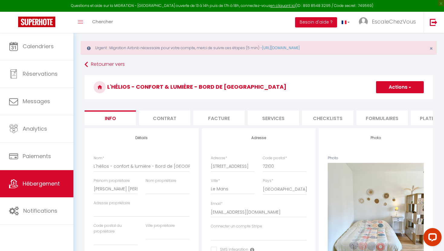
scroll to position [11, 0]
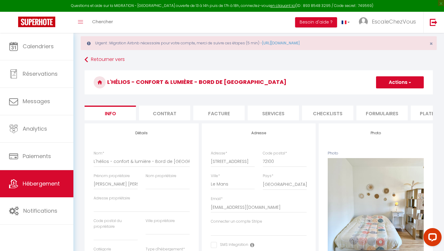
click at [318, 116] on li "Checklists" at bounding box center [327, 113] width 51 height 15
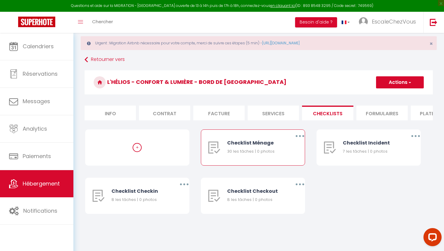
click at [296, 140] on button "button" at bounding box center [299, 136] width 17 height 10
click at [288, 152] on link "Editer" at bounding box center [284, 150] width 45 height 10
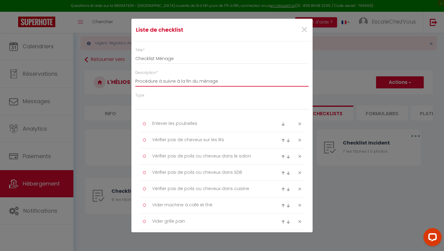
drag, startPoint x: 198, startPoint y: 81, endPoint x: 174, endPoint y: 81, distance: 23.2
click at [174, 81] on input "Procédure à suivre à la fin du ménage" at bounding box center [221, 81] width 173 height 11
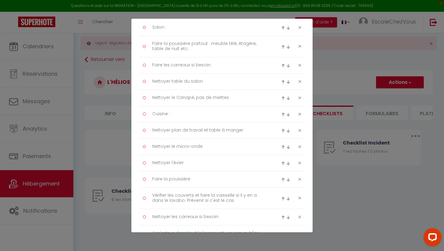
scroll to position [517, 0]
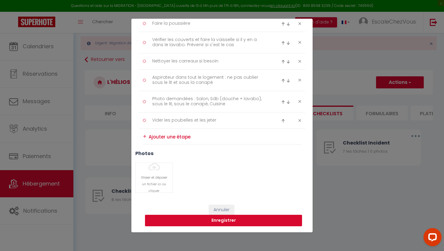
click at [219, 220] on button "Enregistrer" at bounding box center [223, 220] width 157 height 11
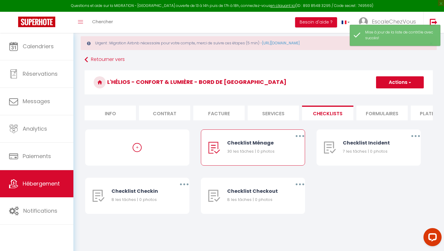
click at [296, 136] on button "button" at bounding box center [299, 136] width 17 height 10
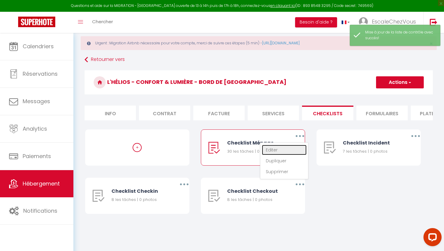
click at [290, 152] on link "Editer" at bounding box center [284, 150] width 45 height 10
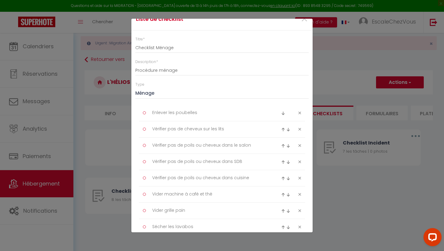
scroll to position [0, 0]
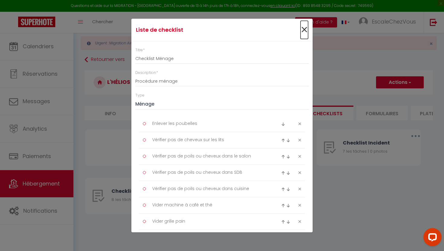
click at [305, 28] on span "×" at bounding box center [304, 30] width 8 height 18
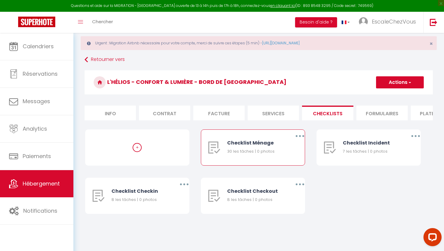
click at [296, 138] on button "button" at bounding box center [299, 136] width 17 height 10
click at [289, 160] on link "Dupliquer" at bounding box center [284, 161] width 45 height 10
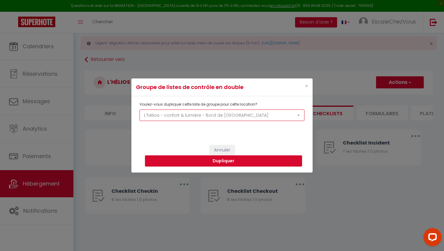
click at [254, 117] on select "L'Eden - Hypercentre - 2 pers L'hélios - confort & lumière - Bord de [GEOGRAPHI…" at bounding box center [221, 115] width 165 height 11
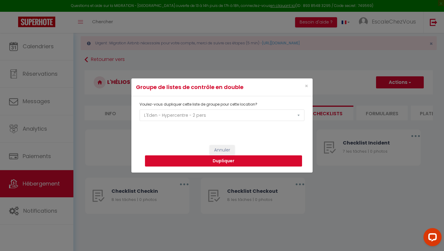
click at [226, 160] on button "Dupliquer" at bounding box center [223, 160] width 157 height 11
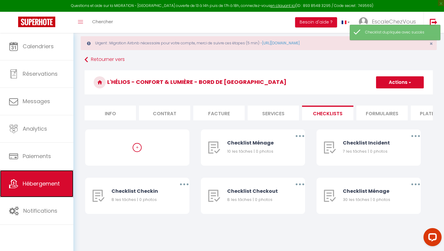
click at [46, 176] on link "Hébergement" at bounding box center [36, 183] width 73 height 27
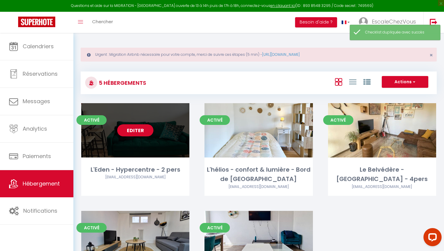
click at [160, 150] on div "Editer" at bounding box center [135, 130] width 108 height 54
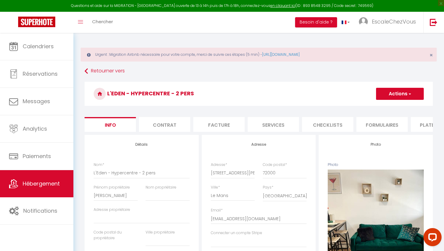
click at [340, 130] on li "Checklists" at bounding box center [327, 124] width 51 height 15
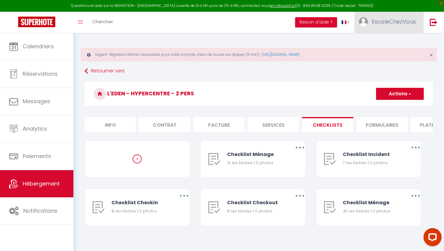
click at [409, 24] on span "EscaleChezVous" at bounding box center [394, 22] width 44 height 8
click at [397, 51] on link "Équipe" at bounding box center [399, 53] width 45 height 10
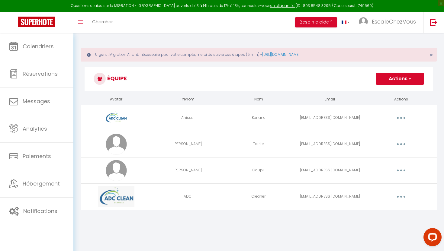
click at [400, 198] on button "button" at bounding box center [400, 197] width 17 height 10
click at [385, 209] on link "Editer" at bounding box center [385, 211] width 45 height 10
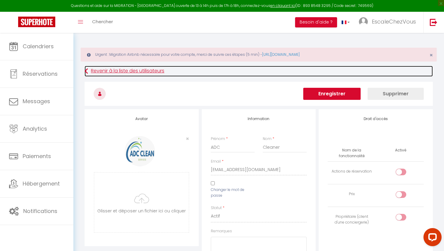
click at [159, 72] on link "Revenir à la liste des utilisateurs" at bounding box center [259, 71] width 348 height 11
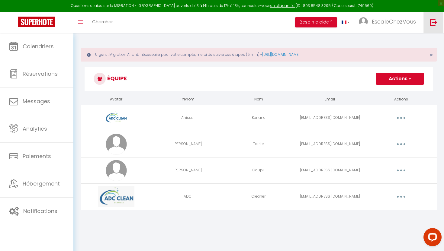
click at [433, 27] on link at bounding box center [433, 22] width 20 height 21
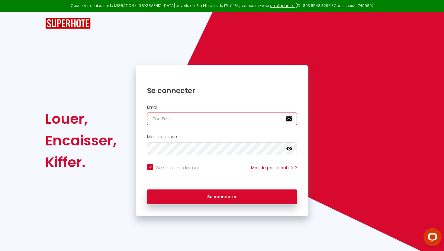
click at [248, 122] on input "email" at bounding box center [222, 119] width 150 height 13
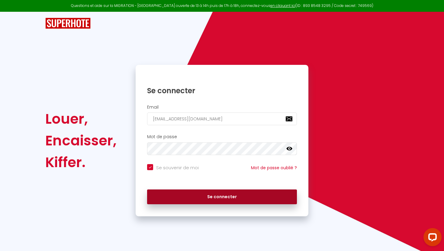
click at [243, 194] on button "Se connecter" at bounding box center [222, 197] width 150 height 15
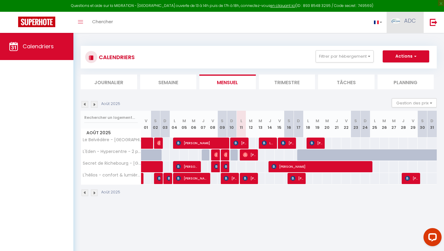
click at [406, 23] on span "ADC" at bounding box center [410, 21] width 12 height 8
click at [403, 44] on link "Paramètres" at bounding box center [399, 42] width 45 height 10
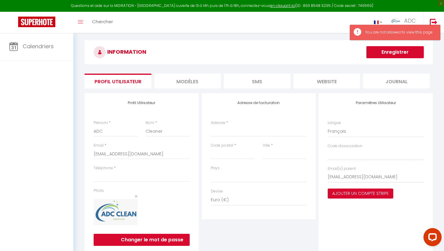
scroll to position [1, 0]
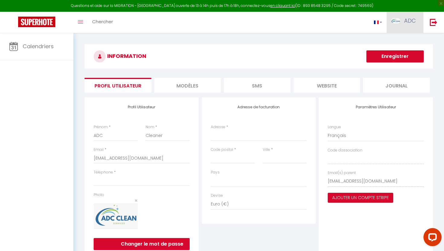
click at [417, 24] on link "ADC" at bounding box center [404, 22] width 37 height 21
click at [409, 41] on link "Paramètres" at bounding box center [399, 42] width 45 height 10
click at [430, 26] on link at bounding box center [433, 22] width 20 height 21
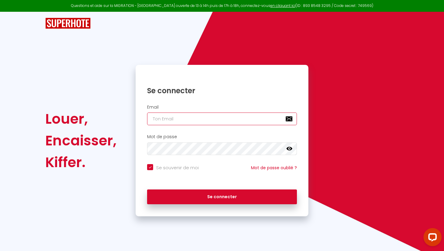
click at [247, 115] on input "email" at bounding box center [222, 119] width 150 height 13
click at [274, 210] on div "Se connecter" at bounding box center [222, 197] width 173 height 27
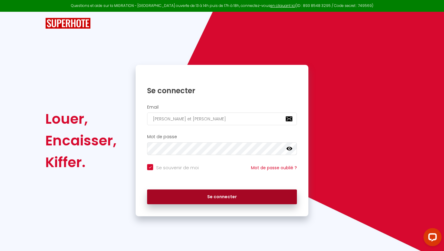
click at [276, 202] on button "Se connecter" at bounding box center [222, 197] width 150 height 15
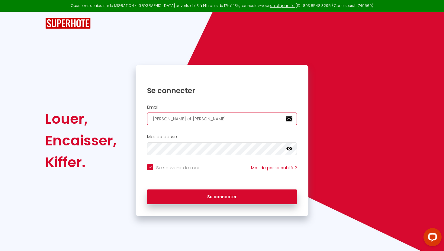
drag, startPoint x: 219, startPoint y: 123, endPoint x: 116, endPoint y: 119, distance: 103.3
click at [116, 119] on div "Louer, Encaisser, Kiffer. Se connecter Email [PERSON_NAME] et [PERSON_NAME] de …" at bounding box center [221, 141] width 361 height 152
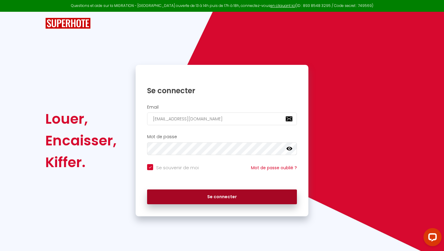
click at [284, 195] on button "Se connecter" at bounding box center [222, 197] width 150 height 15
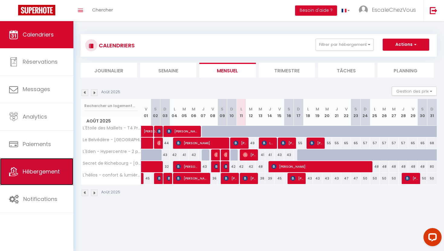
click at [37, 173] on span "Hébergement" at bounding box center [41, 172] width 37 height 8
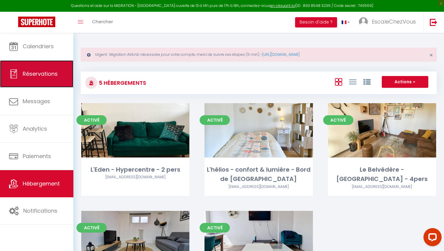
click at [42, 72] on span "Réservations" at bounding box center [40, 74] width 35 height 8
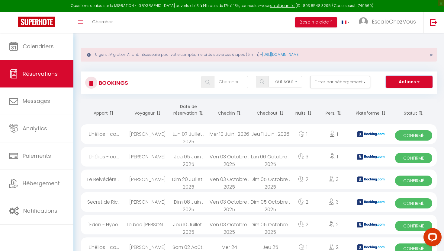
click at [409, 78] on button "Actions" at bounding box center [409, 82] width 46 height 12
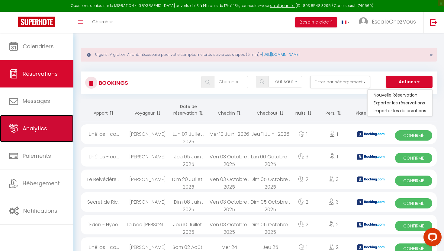
click at [51, 123] on link "Analytics" at bounding box center [36, 128] width 73 height 27
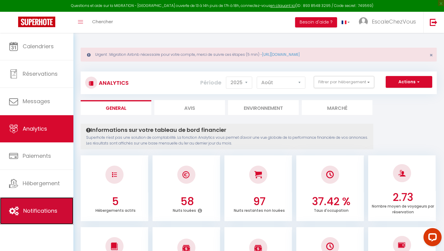
click at [47, 207] on span "Notifications" at bounding box center [40, 211] width 34 height 8
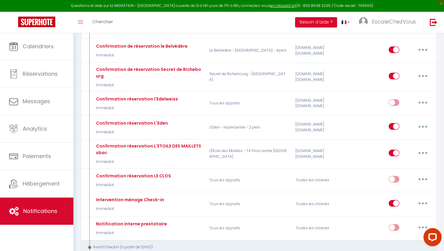
scroll to position [153, 0]
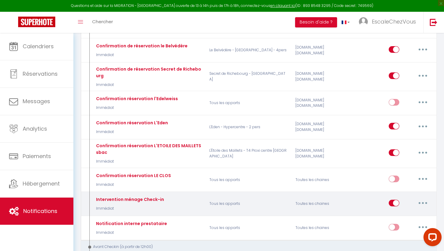
click at [419, 204] on button "button" at bounding box center [422, 203] width 17 height 10
click at [407, 215] on link "Editer" at bounding box center [407, 217] width 45 height 10
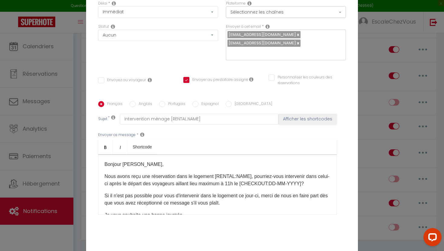
scroll to position [60, 0]
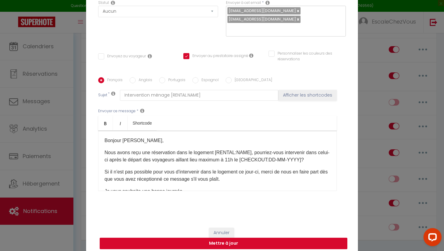
click at [316, 238] on button "Mettre à jour" at bounding box center [223, 243] width 247 height 11
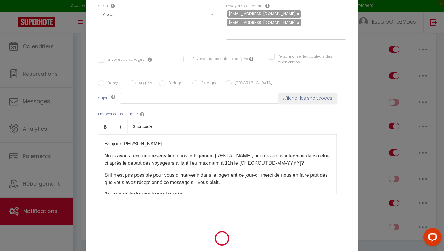
scroll to position [0, 0]
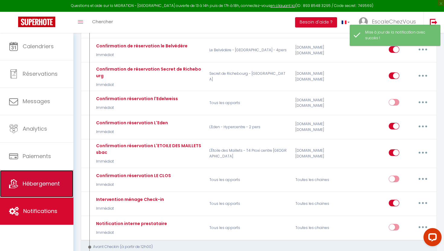
click at [38, 189] on link "Hébergement" at bounding box center [36, 183] width 73 height 27
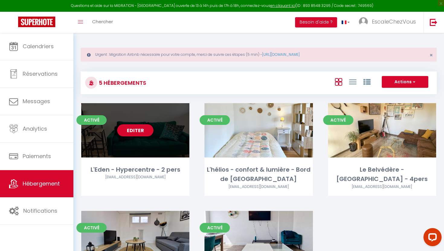
click at [180, 157] on div "Editer" at bounding box center [135, 130] width 108 height 54
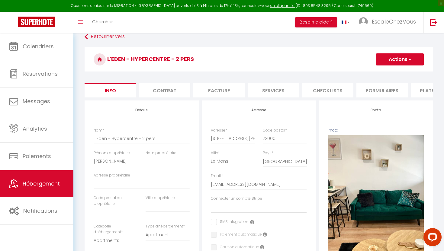
scroll to position [35, 0]
click at [316, 90] on li "Checklists" at bounding box center [327, 89] width 51 height 15
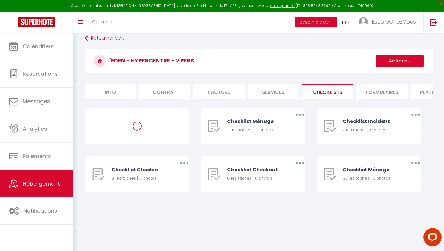
click at [273, 91] on li "Services" at bounding box center [272, 91] width 51 height 15
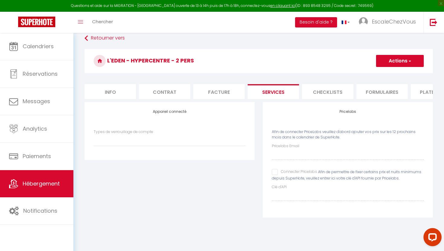
click at [323, 94] on li "Checklists" at bounding box center [327, 91] width 51 height 15
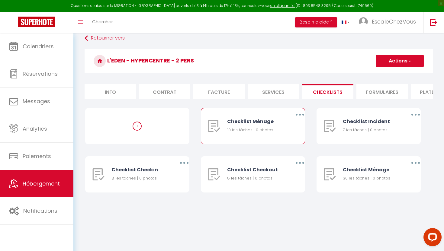
click at [302, 116] on button "button" at bounding box center [299, 115] width 17 height 10
click at [291, 147] on link "Supprimer" at bounding box center [284, 150] width 45 height 10
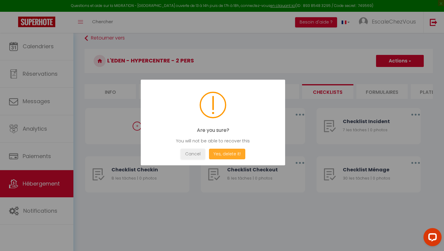
click at [239, 153] on button "Yes, delete it!" at bounding box center [227, 154] width 36 height 11
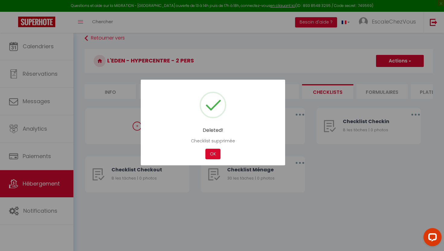
click at [315, 136] on div at bounding box center [222, 125] width 444 height 251
click at [213, 151] on button "OK" at bounding box center [212, 154] width 15 height 11
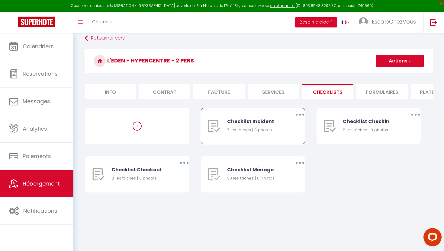
click at [280, 122] on div "Checklist Incident" at bounding box center [255, 122] width 56 height 8
click at [250, 128] on div "7 les tâches | 0 photos" at bounding box center [255, 130] width 56 height 6
click at [293, 115] on button "button" at bounding box center [299, 115] width 17 height 10
click at [287, 125] on link "Editer" at bounding box center [284, 128] width 45 height 10
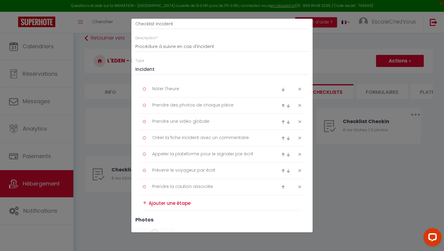
scroll to position [36, 0]
click at [300, 185] on icon at bounding box center [299, 185] width 3 height 5
click at [298, 168] on icon at bounding box center [299, 169] width 3 height 5
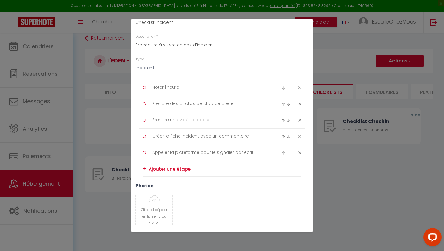
click at [298, 151] on icon at bounding box center [299, 153] width 3 height 5
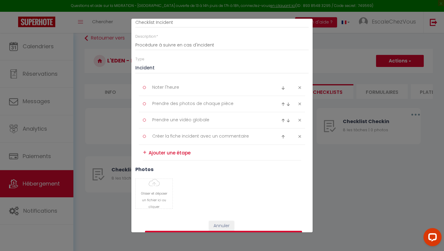
click at [298, 138] on icon at bounding box center [299, 136] width 3 height 5
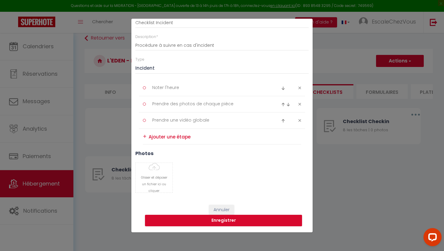
scroll to position [36, 0]
click at [257, 222] on button "Enregistrer" at bounding box center [223, 220] width 157 height 11
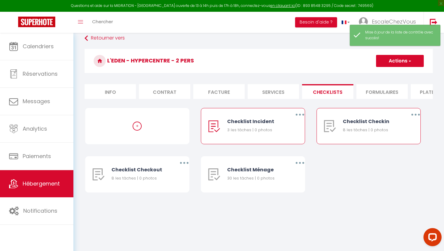
click at [413, 115] on button "button" at bounding box center [415, 115] width 17 height 10
click at [357, 123] on div "Checklist Checkin" at bounding box center [371, 122] width 56 height 8
click at [353, 125] on div "Checklist Checkin" at bounding box center [371, 122] width 56 height 8
click at [353, 130] on div "8 les tâches | 0 photos" at bounding box center [371, 130] width 56 height 6
click at [417, 116] on button "button" at bounding box center [415, 115] width 17 height 10
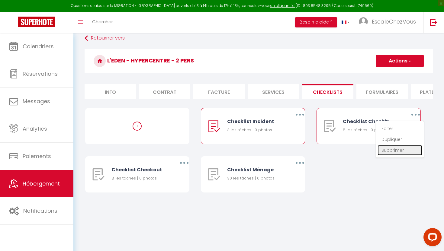
click at [392, 149] on link "Supprimer" at bounding box center [399, 150] width 45 height 10
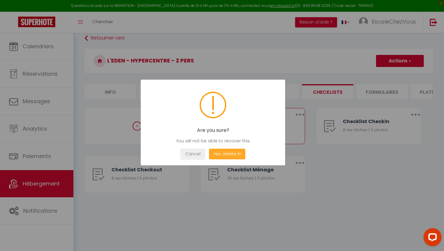
click at [228, 156] on button "Yes, delete it!" at bounding box center [227, 154] width 36 height 11
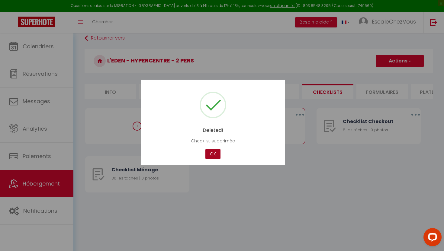
click at [214, 152] on button "OK" at bounding box center [212, 154] width 15 height 11
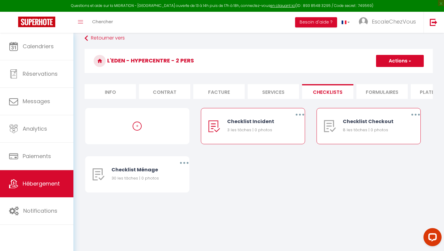
click at [418, 117] on button "button" at bounding box center [415, 115] width 17 height 10
click at [401, 146] on link "Supprimer" at bounding box center [399, 150] width 45 height 10
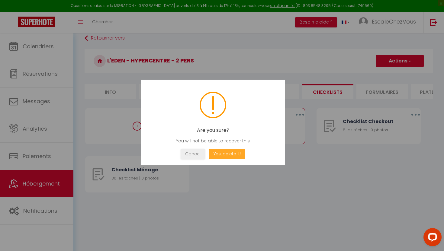
click at [237, 150] on button "Yes, delete it!" at bounding box center [227, 154] width 36 height 11
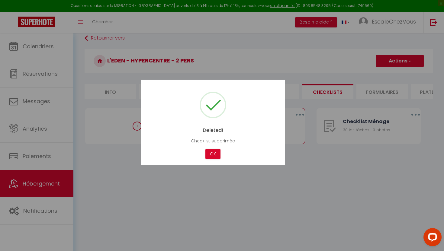
click at [212, 148] on div "Deleted! Checklist supprimée Not valid Cancel OK" at bounding box center [213, 123] width 144 height 86
click at [211, 153] on button "OK" at bounding box center [212, 154] width 15 height 11
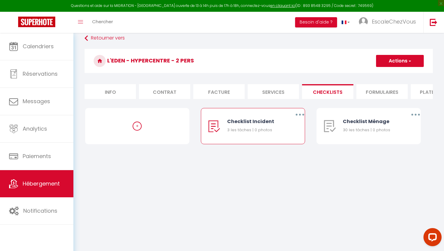
click at [81, 91] on div "Retourner vers L'Eden - Hypercentre - 2 pers Actions Créer une nouvelle liste d…" at bounding box center [259, 94] width 356 height 123
click at [100, 91] on li "Info" at bounding box center [110, 91] width 51 height 15
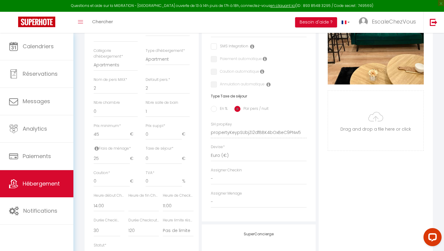
scroll to position [212, 0]
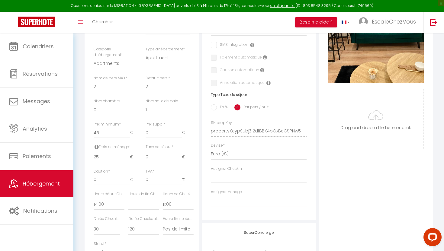
click at [228, 202] on select "- [PERSON_NAME] Morgan Terrier [PERSON_NAME] ADC Cleaner" at bounding box center [259, 200] width 96 height 11
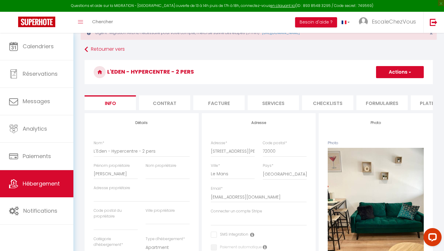
scroll to position [20, 0]
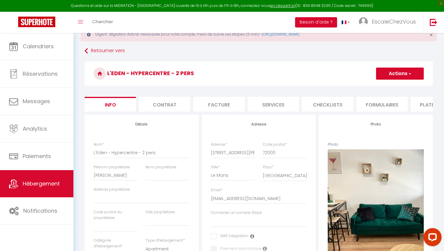
click at [416, 76] on button "Actions" at bounding box center [400, 74] width 48 height 12
click at [396, 88] on link "Enregistrer" at bounding box center [391, 87] width 65 height 8
click at [391, 74] on button "Actions" at bounding box center [400, 74] width 48 height 12
click at [378, 86] on input "Enregistrer" at bounding box center [376, 87] width 22 height 6
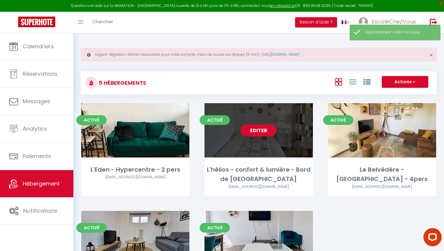
click at [289, 136] on div "Editer" at bounding box center [258, 130] width 108 height 54
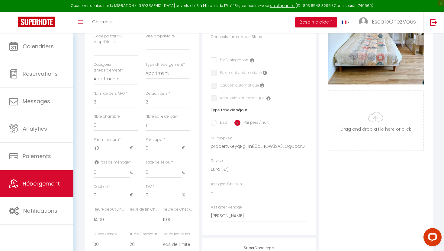
scroll to position [203, 0]
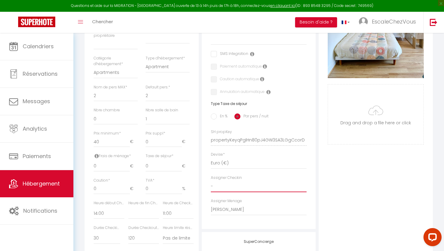
click at [258, 187] on select "- [PERSON_NAME] Morgan Terrier [PERSON_NAME] ADC Cleaner" at bounding box center [259, 186] width 96 height 11
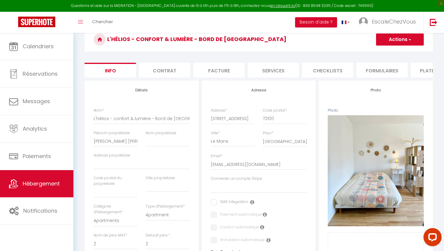
scroll to position [0, 0]
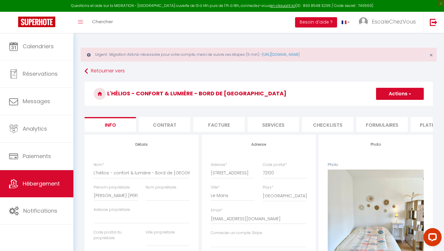
click at [401, 98] on button "Actions" at bounding box center [400, 94] width 48 height 12
click at [389, 109] on link "Enregistrer" at bounding box center [391, 107] width 65 height 8
click at [388, 97] on button "Actions" at bounding box center [400, 94] width 48 height 12
click at [380, 104] on input "Enregistrer" at bounding box center [376, 107] width 22 height 6
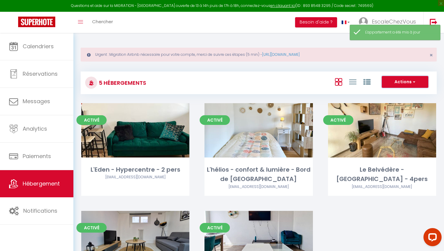
click at [391, 81] on button "Actions" at bounding box center [404, 82] width 46 height 12
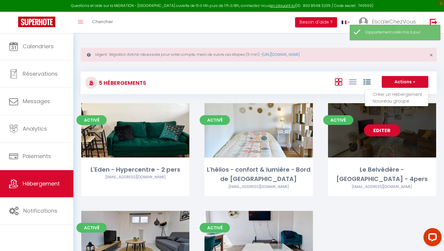
click at [366, 146] on div "Editer" at bounding box center [382, 130] width 108 height 54
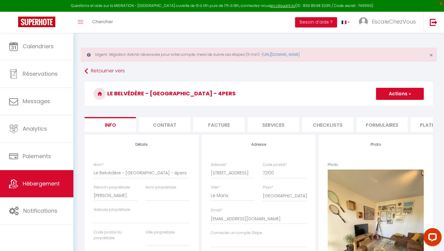
click at [324, 128] on li "Checklists" at bounding box center [327, 124] width 51 height 15
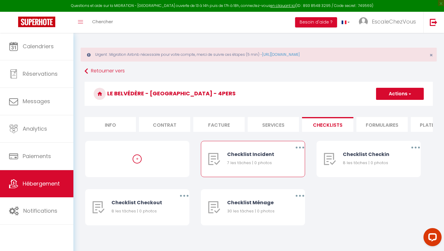
click at [305, 149] on button "button" at bounding box center [299, 148] width 17 height 10
click at [286, 163] on link "Editer" at bounding box center [284, 161] width 45 height 10
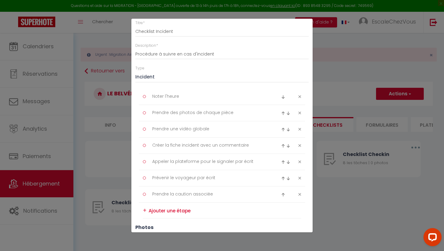
scroll to position [33, 0]
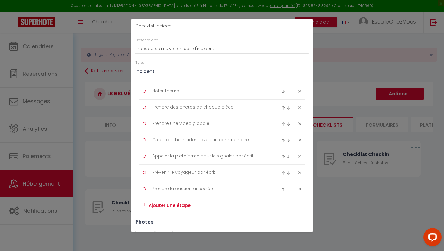
click at [300, 191] on icon at bounding box center [299, 189] width 3 height 5
click at [299, 173] on icon at bounding box center [299, 173] width 3 height 5
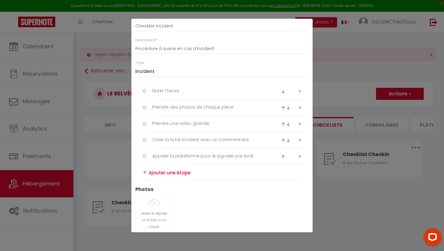
click at [298, 158] on icon at bounding box center [299, 156] width 3 height 5
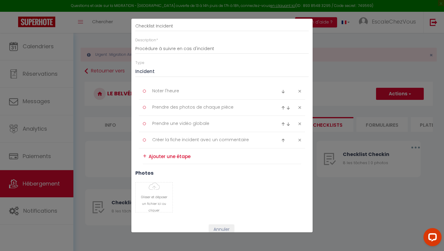
click at [298, 139] on icon at bounding box center [299, 140] width 3 height 5
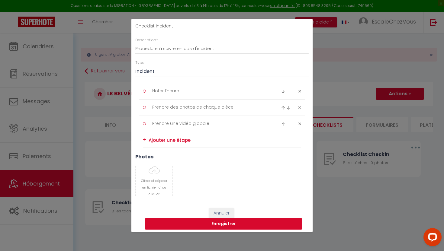
click at [235, 225] on button "Enregistrer" at bounding box center [223, 223] width 157 height 11
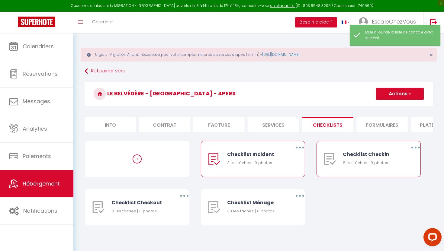
click at [414, 146] on button "button" at bounding box center [415, 148] width 17 height 10
click at [389, 179] on link "Supprimer" at bounding box center [399, 183] width 45 height 10
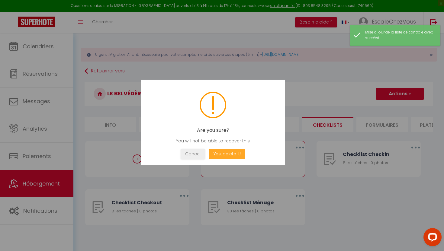
click at [234, 155] on button "Yes, delete it!" at bounding box center [227, 154] width 36 height 11
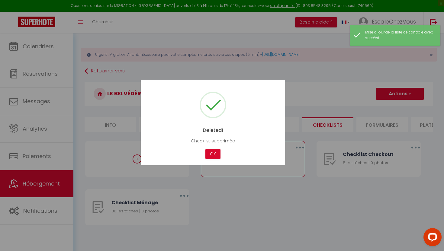
click at [231, 196] on div at bounding box center [222, 125] width 444 height 251
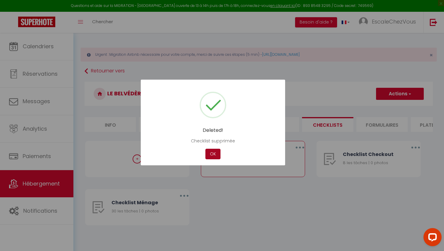
click at [215, 155] on button "OK" at bounding box center [212, 154] width 15 height 11
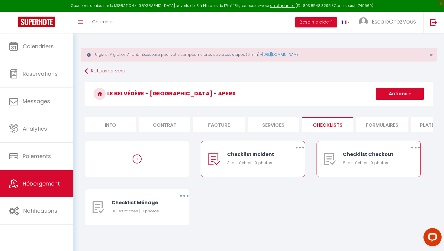
click at [416, 148] on button "button" at bounding box center [415, 148] width 17 height 10
click at [395, 182] on link "Supprimer" at bounding box center [399, 183] width 45 height 10
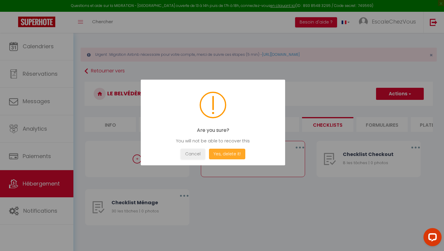
click at [240, 155] on button "Yes, delete it!" at bounding box center [227, 154] width 36 height 11
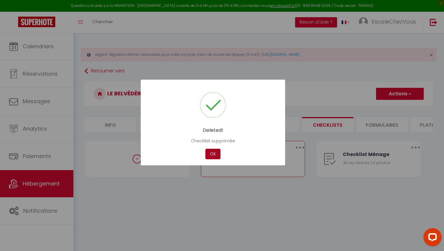
click at [211, 156] on button "OK" at bounding box center [212, 154] width 15 height 11
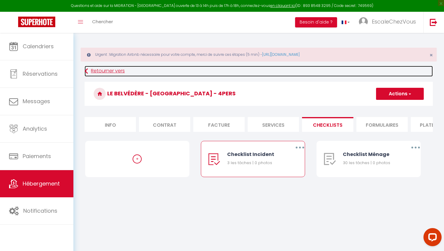
click at [91, 69] on link "Retourner vers" at bounding box center [259, 71] width 348 height 11
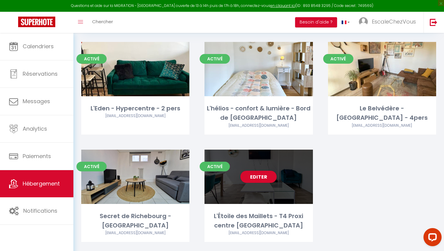
scroll to position [67, 0]
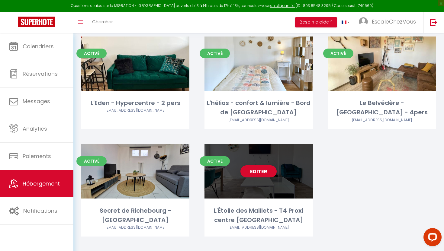
click at [268, 193] on div "Editer" at bounding box center [258, 171] width 108 height 54
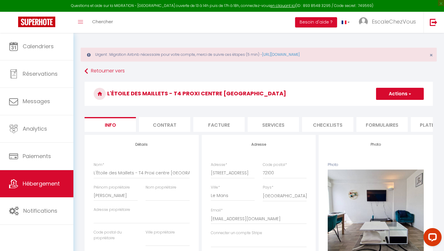
click at [407, 95] on span "button" at bounding box center [409, 94] width 4 height 6
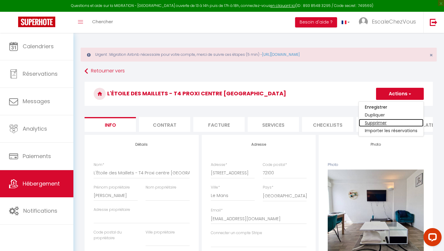
click at [388, 123] on link "Supprimer" at bounding box center [391, 123] width 65 height 8
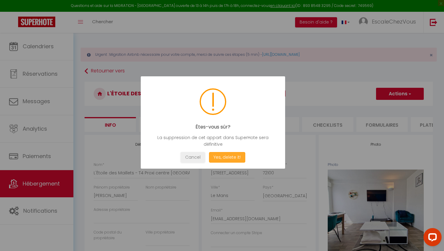
click at [227, 157] on button "Yes, delete it!" at bounding box center [227, 157] width 36 height 11
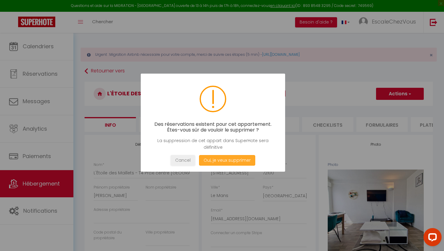
click at [227, 158] on button "Oui, je veux supprimer" at bounding box center [227, 160] width 56 height 11
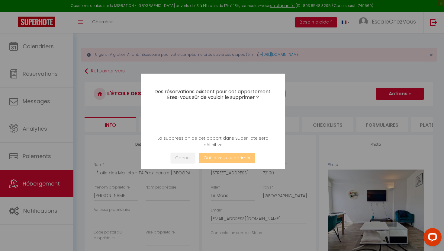
click at [215, 159] on button "Oui, je veux supprimer" at bounding box center [227, 158] width 56 height 11
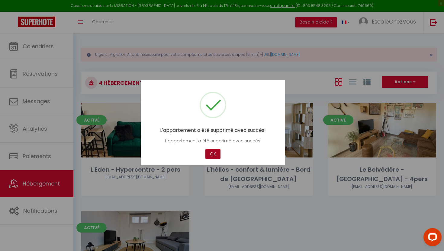
click at [213, 150] on button "OK" at bounding box center [212, 154] width 15 height 11
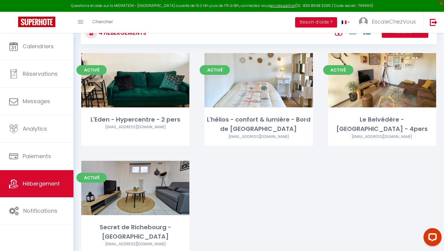
scroll to position [50, 0]
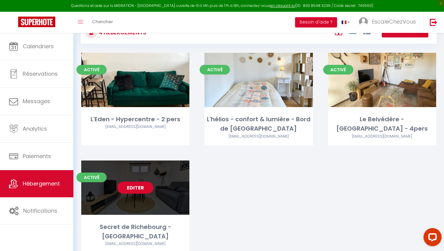
click at [182, 201] on body "Questions et aide sur la MIGRATION - [GEOGRAPHIC_DATA] ouverte de 13 à 14h puis…" at bounding box center [222, 128] width 444 height 293
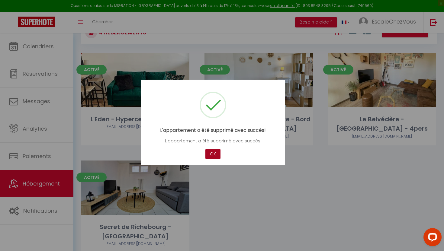
click at [215, 154] on button "OK" at bounding box center [212, 154] width 15 height 11
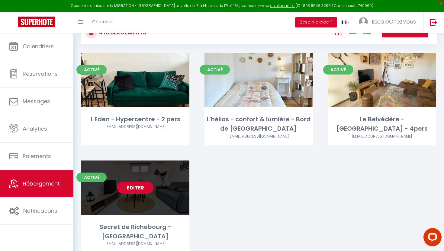
click at [169, 192] on div "Editer" at bounding box center [135, 188] width 108 height 54
click at [163, 198] on div "Editer" at bounding box center [135, 188] width 108 height 54
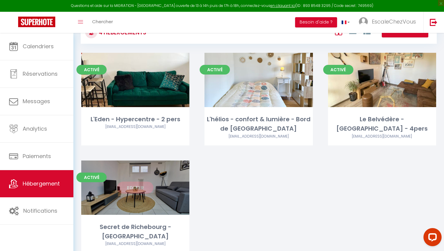
click at [137, 184] on link "Editer" at bounding box center [135, 188] width 36 height 12
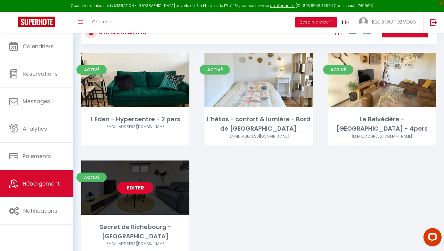
click at [136, 188] on link "Editer" at bounding box center [135, 188] width 36 height 12
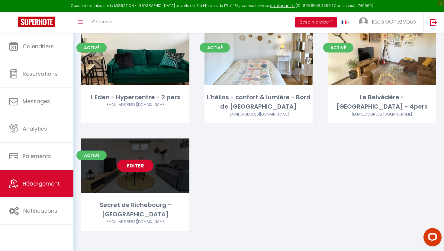
scroll to position [75, 0]
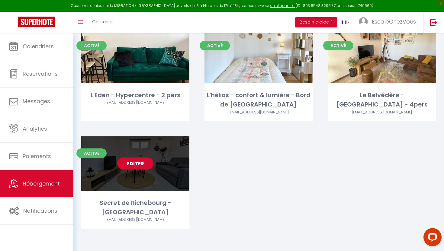
click at [158, 201] on div "Secret de Richebourg - [GEOGRAPHIC_DATA]" at bounding box center [135, 207] width 108 height 19
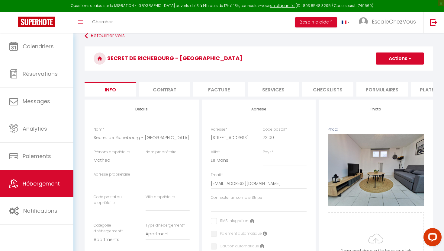
scroll to position [30, 0]
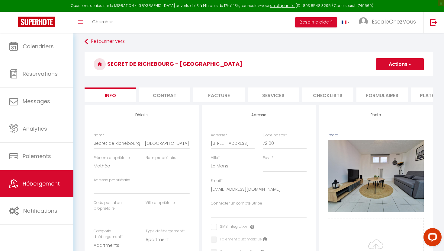
click at [324, 101] on li "Checklists" at bounding box center [327, 95] width 51 height 15
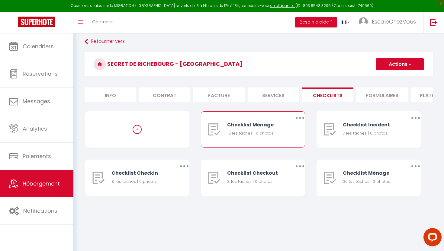
click at [298, 117] on button "button" at bounding box center [299, 118] width 17 height 10
click at [285, 153] on link "Supprimer" at bounding box center [284, 153] width 45 height 10
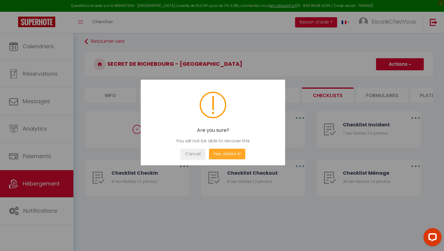
click at [230, 157] on button "Yes, delete it!" at bounding box center [227, 154] width 36 height 11
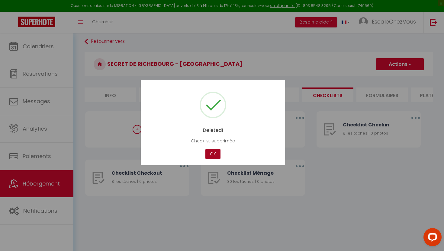
click at [212, 149] on button "OK" at bounding box center [212, 154] width 15 height 11
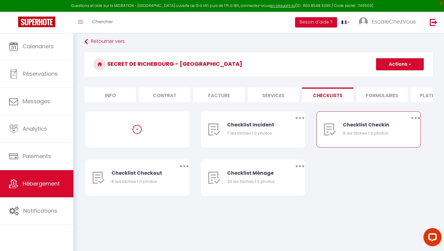
click at [417, 118] on button "button" at bounding box center [415, 118] width 17 height 10
click at [383, 154] on link "Supprimer" at bounding box center [399, 153] width 45 height 10
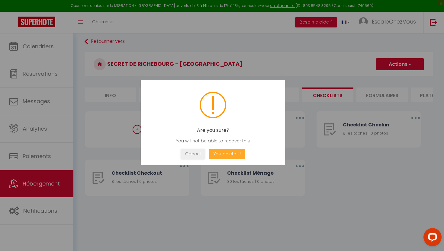
click at [233, 155] on button "Yes, delete it!" at bounding box center [227, 154] width 36 height 11
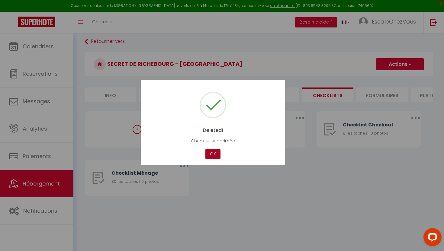
click at [214, 154] on button "OK" at bounding box center [212, 154] width 15 height 11
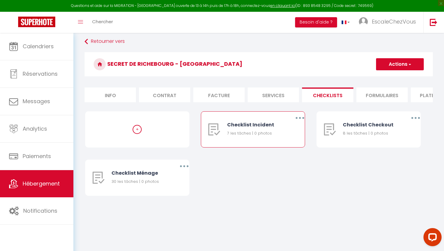
click at [302, 118] on button "button" at bounding box center [299, 118] width 17 height 10
click at [273, 135] on link "Editer" at bounding box center [284, 132] width 45 height 10
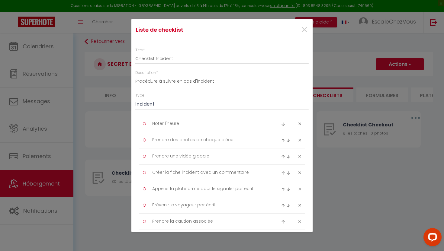
click at [299, 172] on icon at bounding box center [299, 173] width 3 height 5
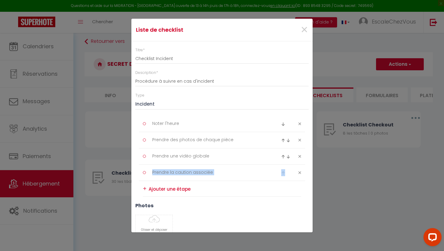
click at [299, 172] on icon at bounding box center [299, 173] width 3 height 5
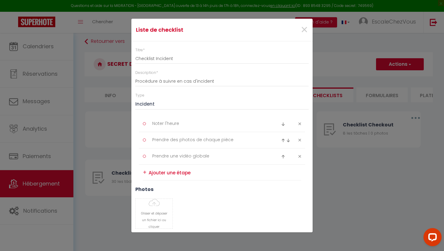
scroll to position [36, 0]
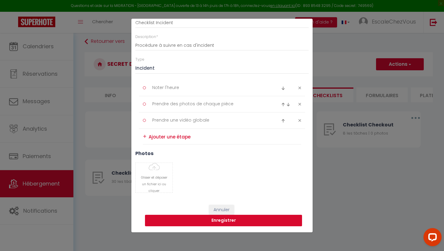
click at [202, 222] on button "Enregistrer" at bounding box center [223, 220] width 157 height 11
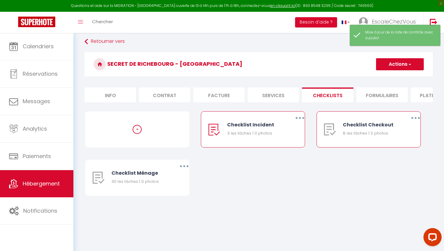
click at [412, 120] on button "button" at bounding box center [415, 118] width 17 height 10
click at [390, 157] on link "Supprimer" at bounding box center [399, 153] width 45 height 10
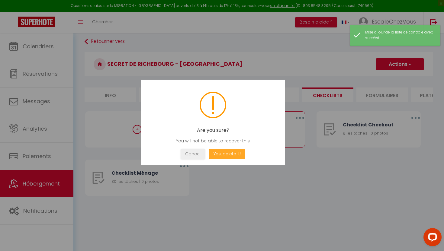
click at [239, 155] on button "Yes, delete it!" at bounding box center [227, 154] width 36 height 11
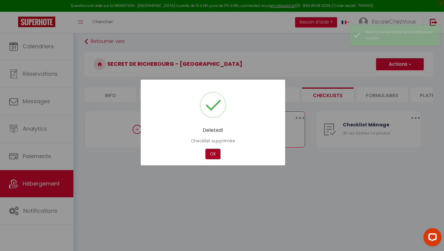
click at [216, 157] on button "OK" at bounding box center [212, 154] width 15 height 11
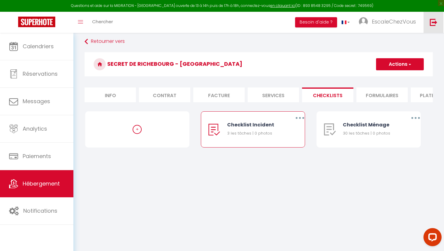
click at [434, 24] on img at bounding box center [433, 22] width 8 height 8
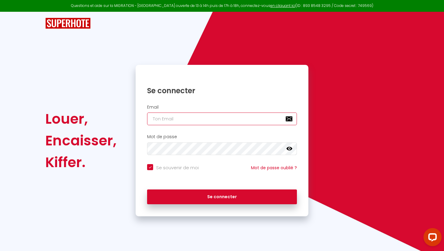
click at [241, 121] on input "email" at bounding box center [222, 119] width 150 height 13
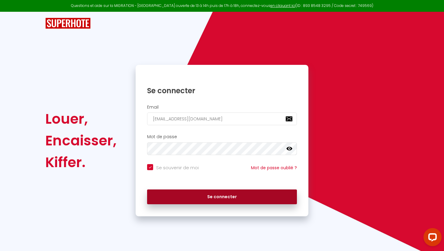
click at [275, 202] on button "Se connecter" at bounding box center [222, 197] width 150 height 15
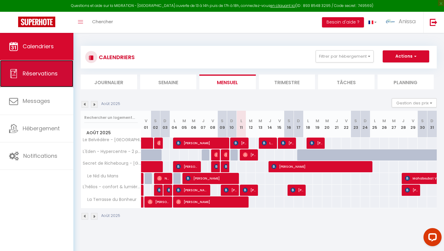
click at [49, 86] on link "Réservations" at bounding box center [36, 73] width 73 height 27
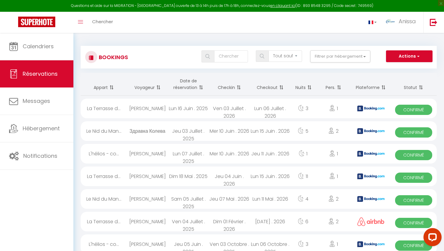
click at [138, 112] on div "[PERSON_NAME]" at bounding box center [147, 109] width 41 height 20
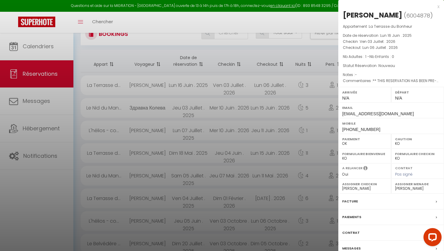
scroll to position [26, 0]
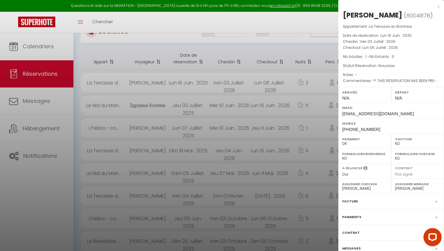
click at [225, 119] on div at bounding box center [222, 125] width 444 height 251
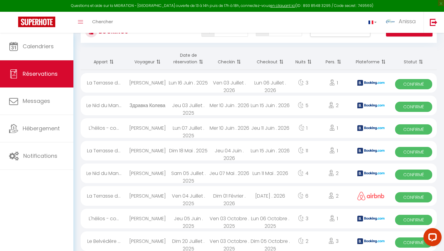
click at [119, 80] on div "La Terrasse d..." at bounding box center [104, 83] width 46 height 20
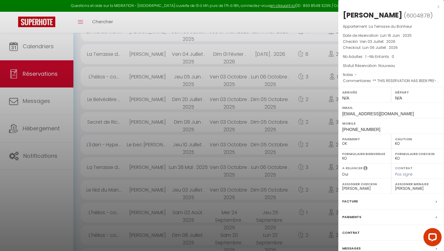
scroll to position [172, 0]
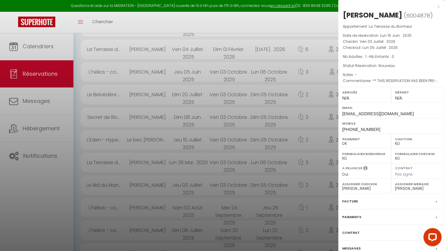
click at [255, 93] on div at bounding box center [222, 125] width 444 height 251
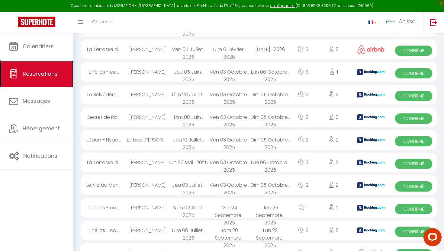
click at [57, 78] on link "Réservations" at bounding box center [36, 73] width 73 height 27
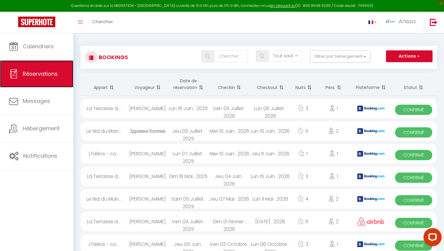
scroll to position [5, 0]
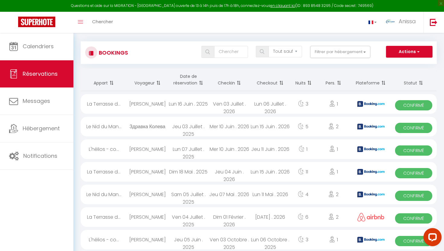
click at [174, 101] on div "Lun 16 Juin . 2025" at bounding box center [188, 104] width 41 height 20
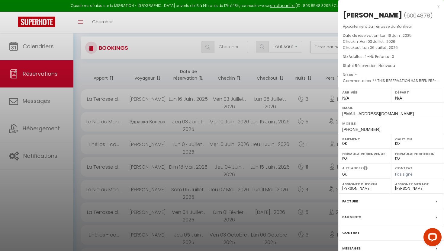
scroll to position [0, 0]
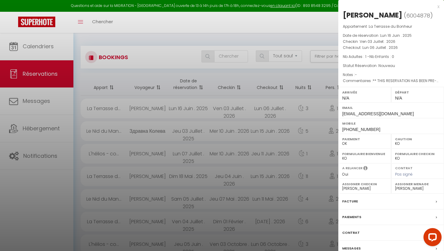
click at [256, 142] on div at bounding box center [222, 125] width 444 height 251
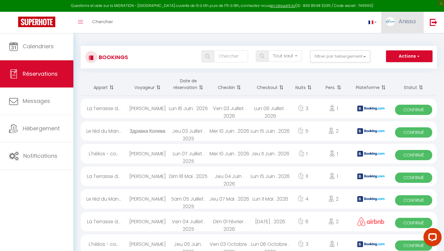
click at [405, 16] on link "Anissa" at bounding box center [402, 22] width 42 height 21
click at [432, 25] on img at bounding box center [433, 22] width 8 height 8
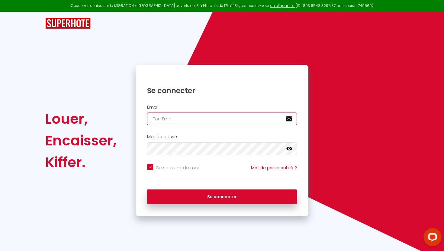
click at [226, 118] on input "email" at bounding box center [222, 119] width 150 height 13
click at [219, 118] on input "email" at bounding box center [222, 119] width 150 height 13
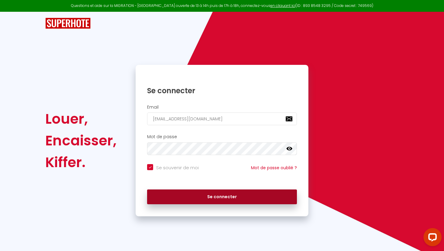
click at [280, 198] on button "Se connecter" at bounding box center [222, 197] width 150 height 15
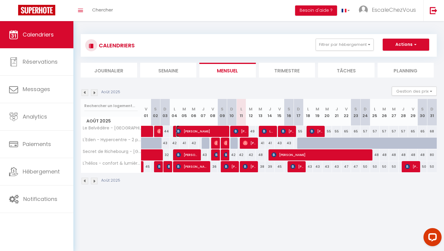
click at [204, 132] on span "[PERSON_NAME]" at bounding box center [202, 131] width 52 height 11
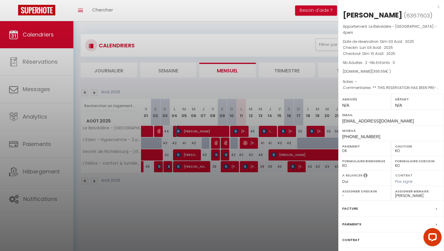
scroll to position [21, 0]
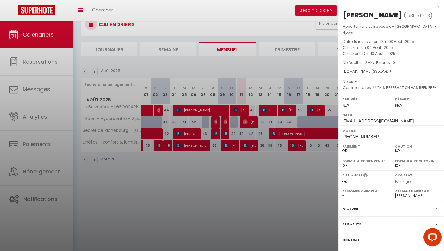
click at [396, 251] on div "Messages" at bounding box center [391, 256] width 106 height 16
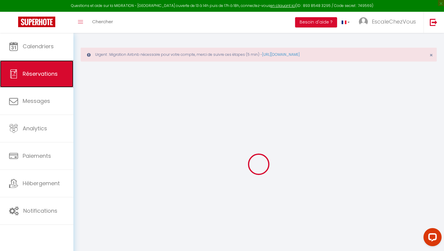
click at [38, 78] on link "Réservations" at bounding box center [36, 73] width 73 height 27
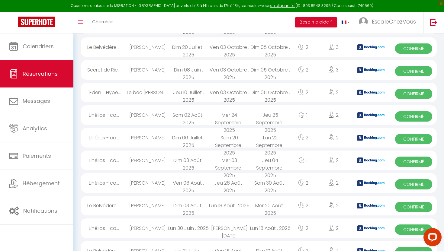
scroll to position [137, 0]
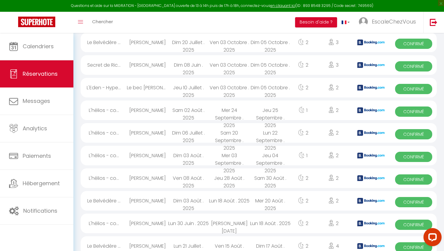
click at [157, 157] on div "[PERSON_NAME]" at bounding box center [147, 156] width 41 height 20
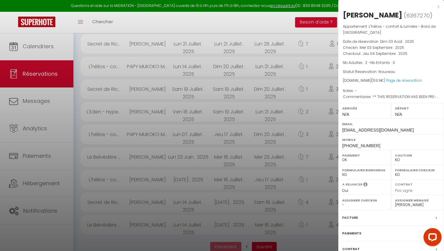
scroll to position [1029, 0]
